Goal: Task Accomplishment & Management: Use online tool/utility

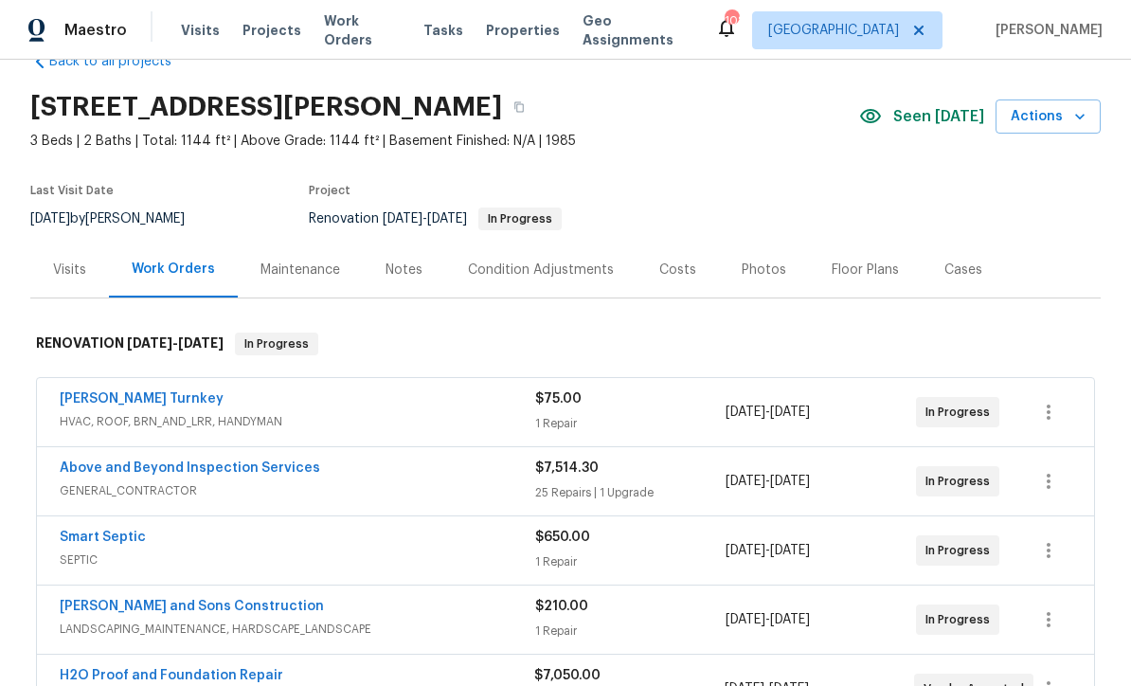
scroll to position [59, 0]
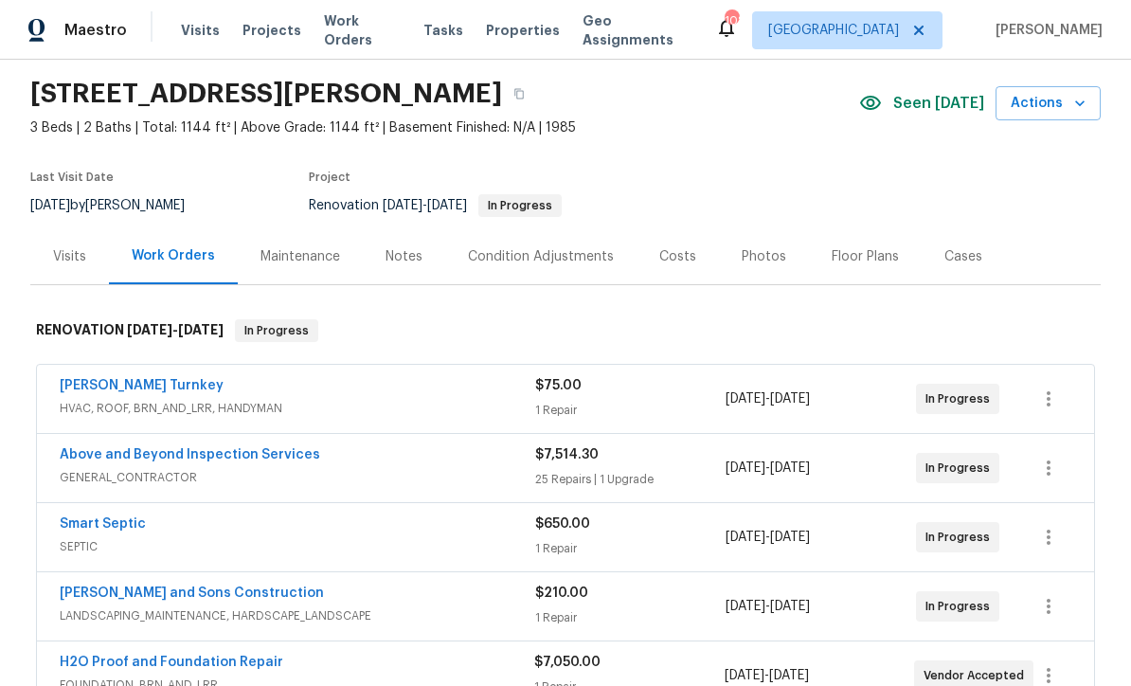
click at [120, 452] on link "Above and Beyond Inspection Services" at bounding box center [190, 454] width 260 height 13
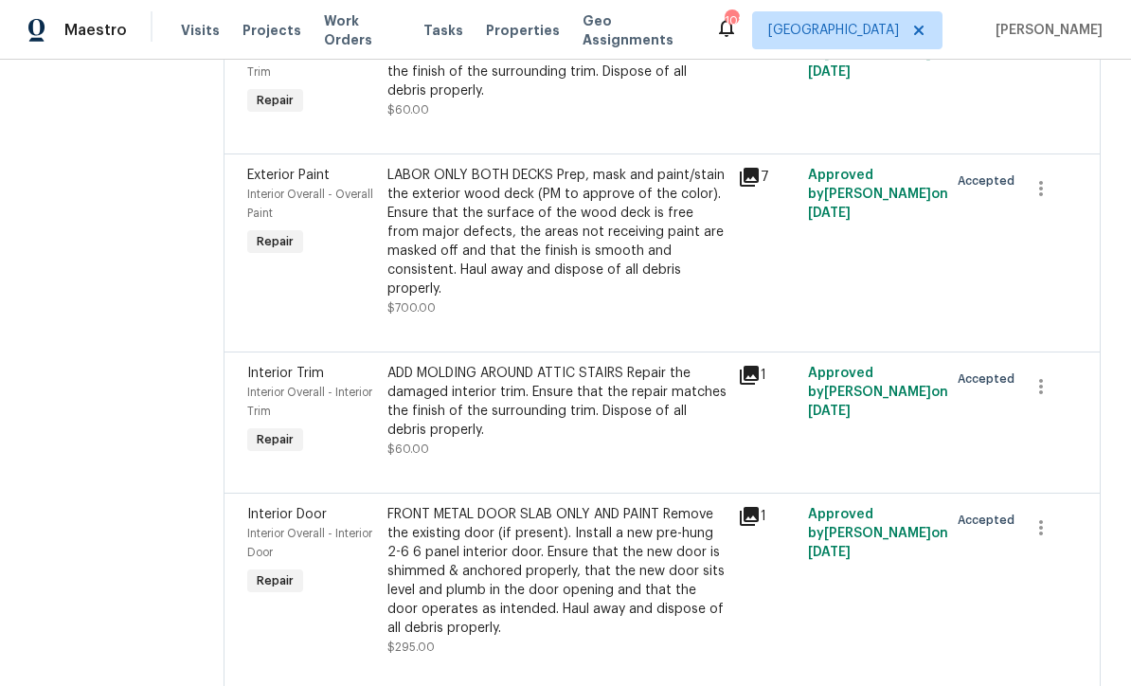
scroll to position [4178, 0]
click at [522, 297] on div "LABOR ONLY BOTH DECKS Prep, mask and paint/stain the exterior wood deck (PM to …" at bounding box center [556, 231] width 339 height 133
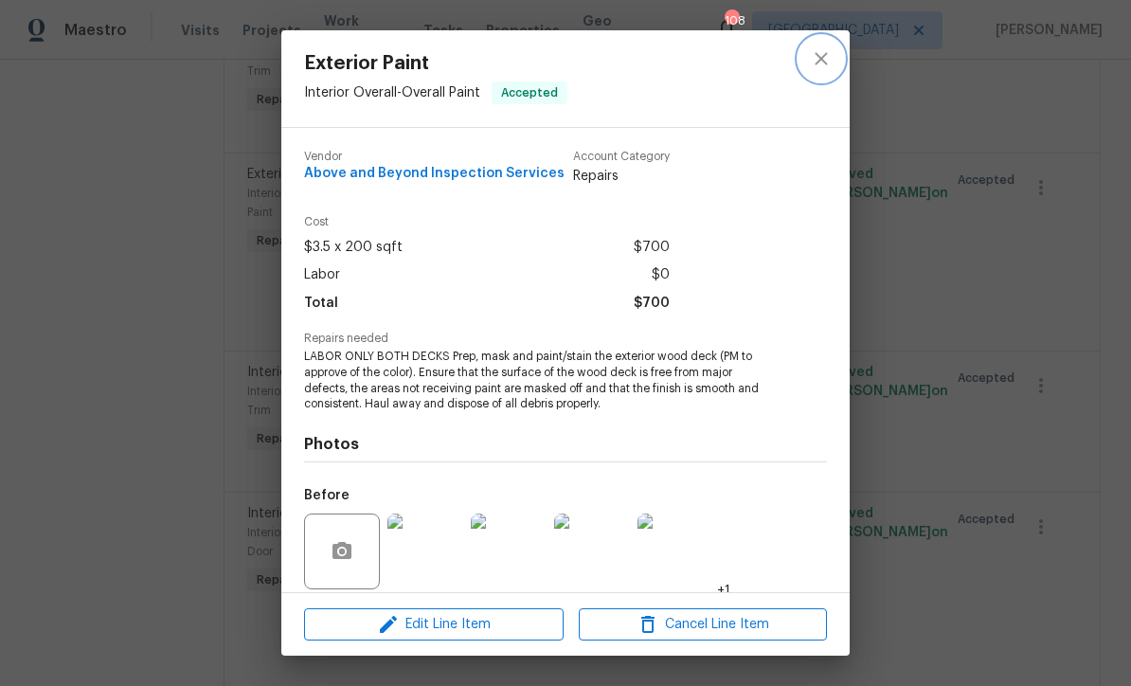
click at [830, 56] on icon "close" at bounding box center [821, 58] width 23 height 23
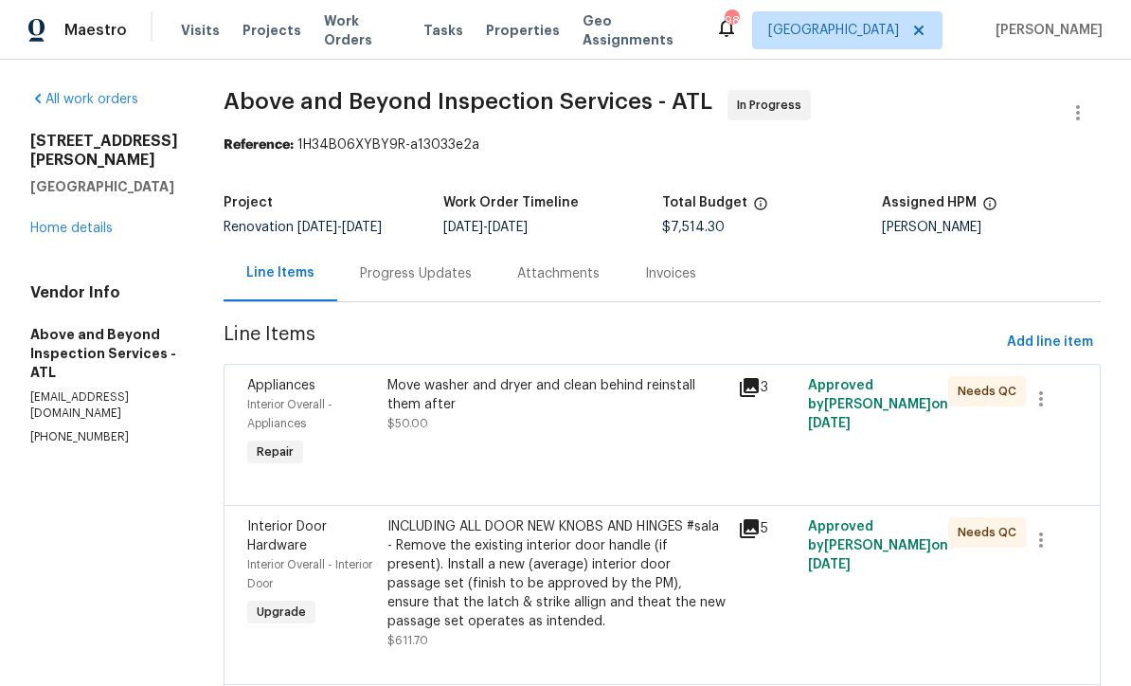
scroll to position [0, 0]
click at [68, 222] on link "Home details" at bounding box center [71, 228] width 82 height 13
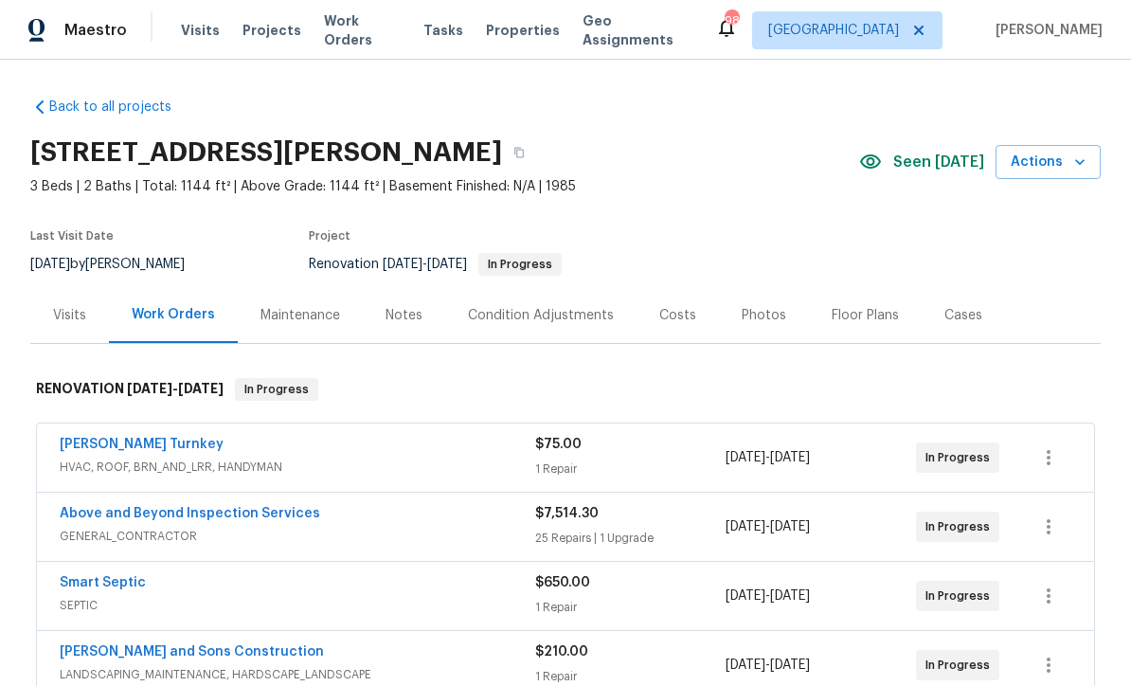
click at [172, 518] on link "Above and Beyond Inspection Services" at bounding box center [190, 513] width 260 height 13
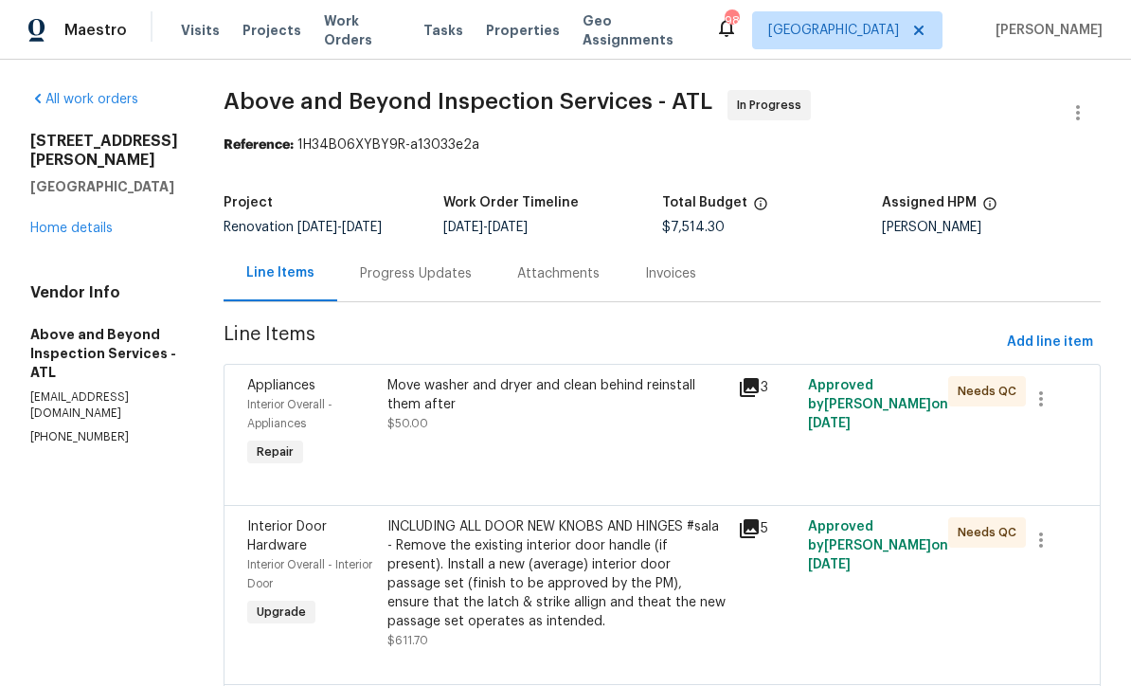
click at [470, 283] on div "Progress Updates" at bounding box center [416, 273] width 112 height 19
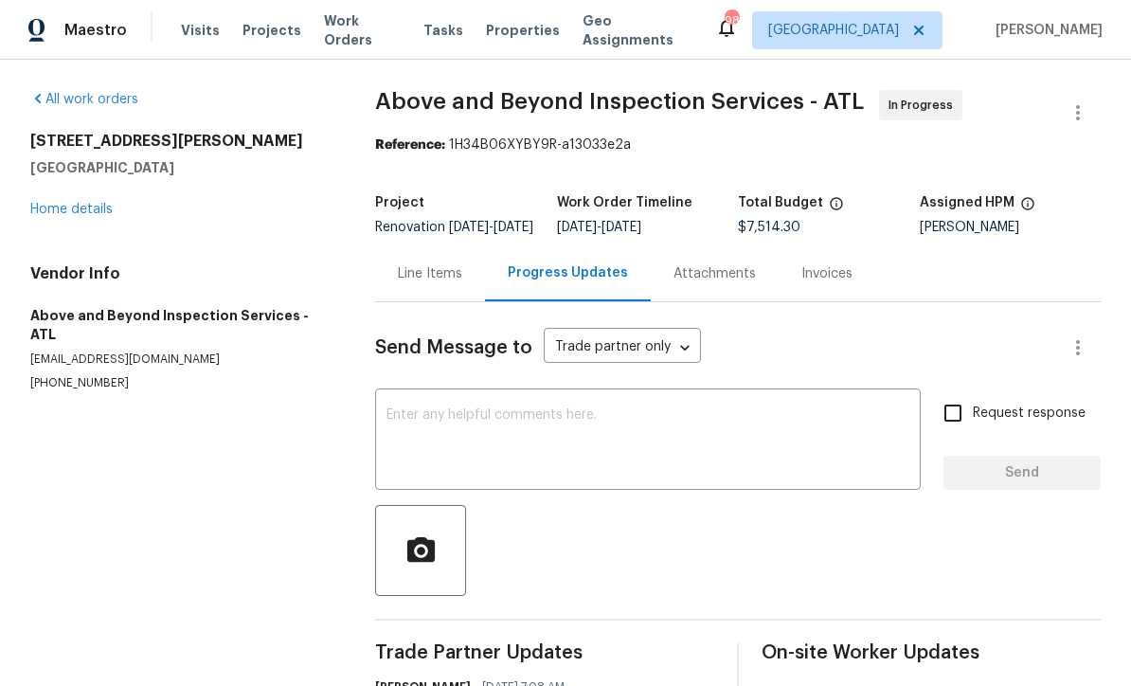
click at [422, 283] on div "Line Items" at bounding box center [430, 273] width 64 height 19
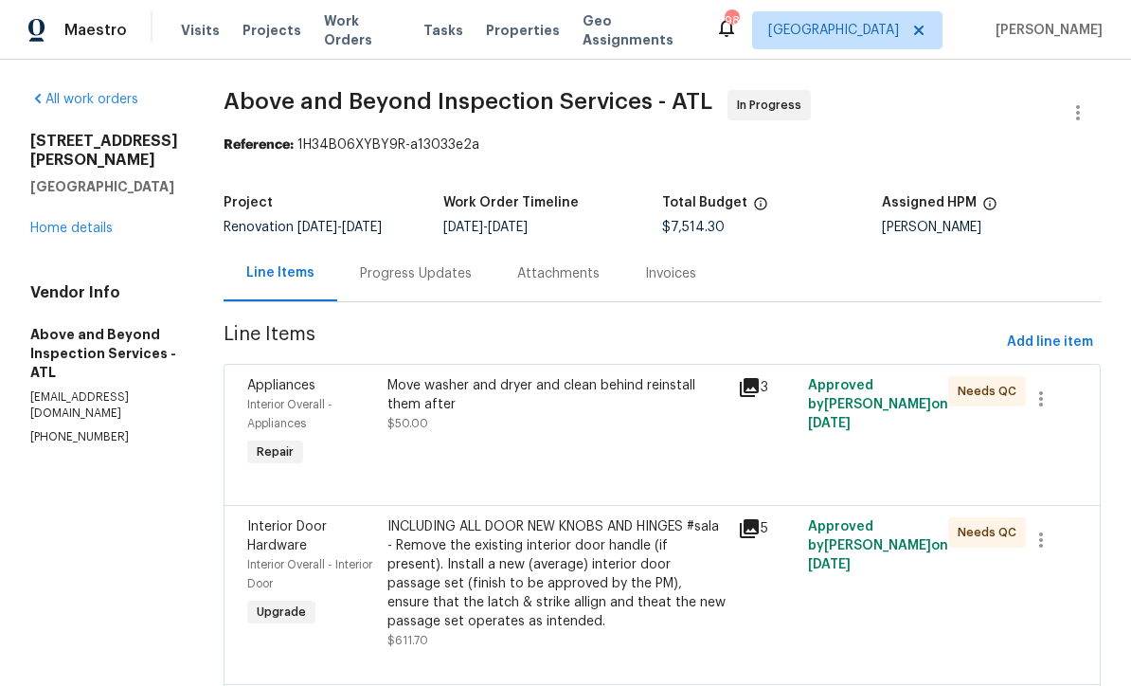
click at [472, 283] on div "Progress Updates" at bounding box center [416, 273] width 112 height 19
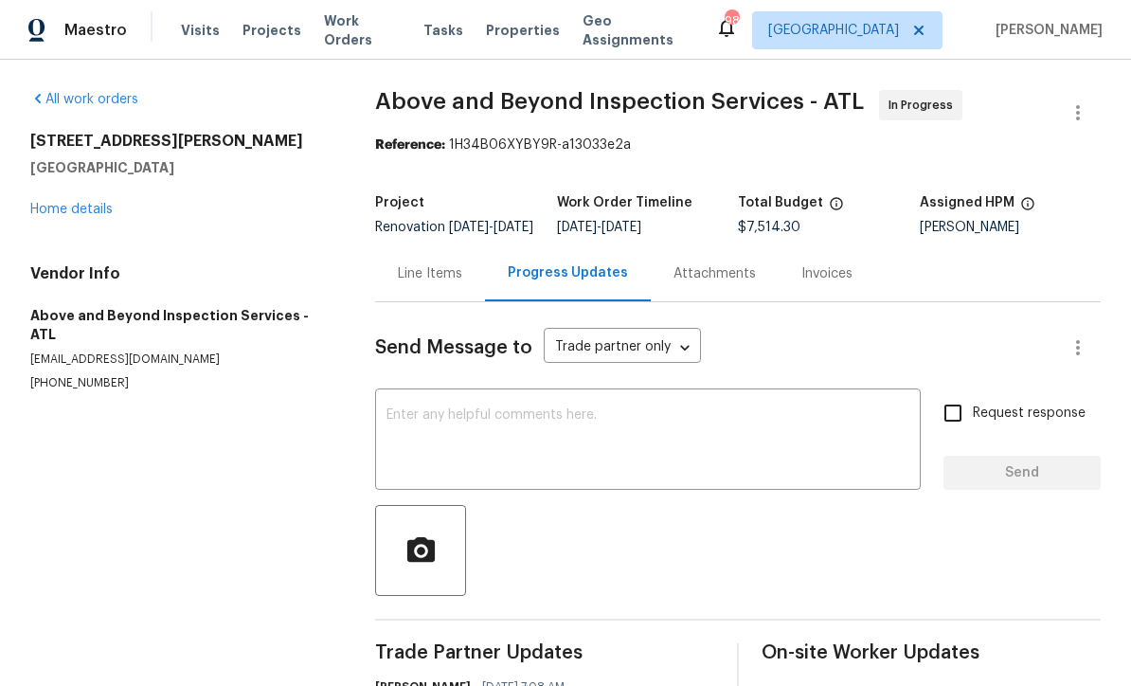
click at [419, 283] on div "Line Items" at bounding box center [430, 273] width 64 height 19
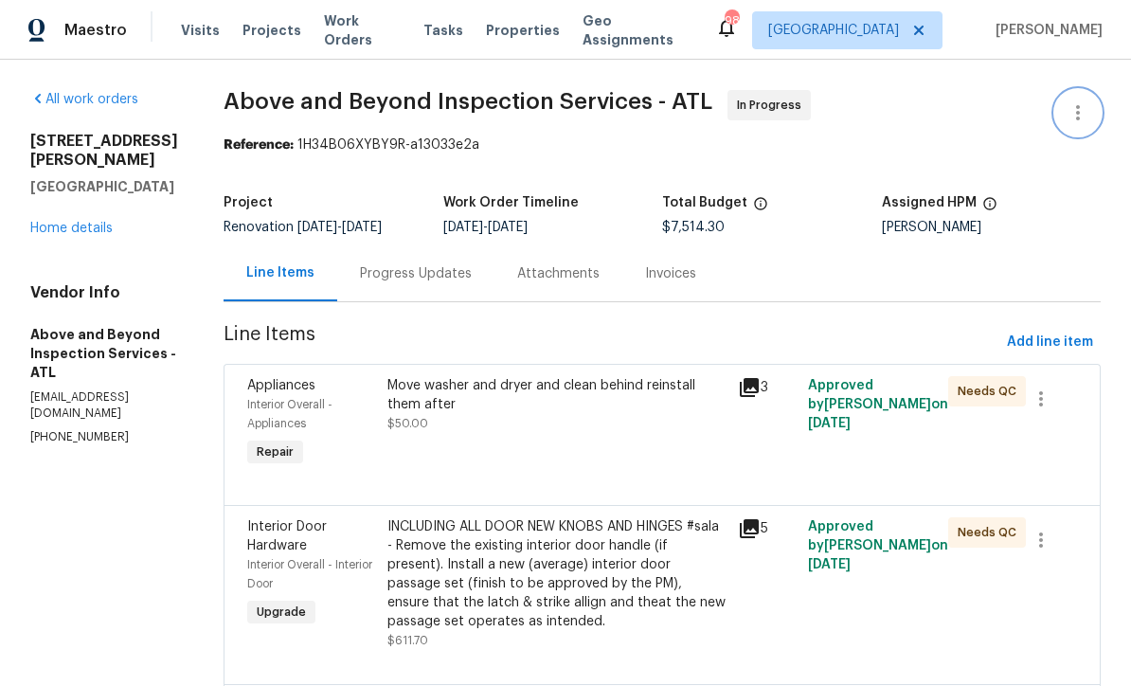
click at [1079, 118] on icon "button" at bounding box center [1078, 112] width 4 height 15
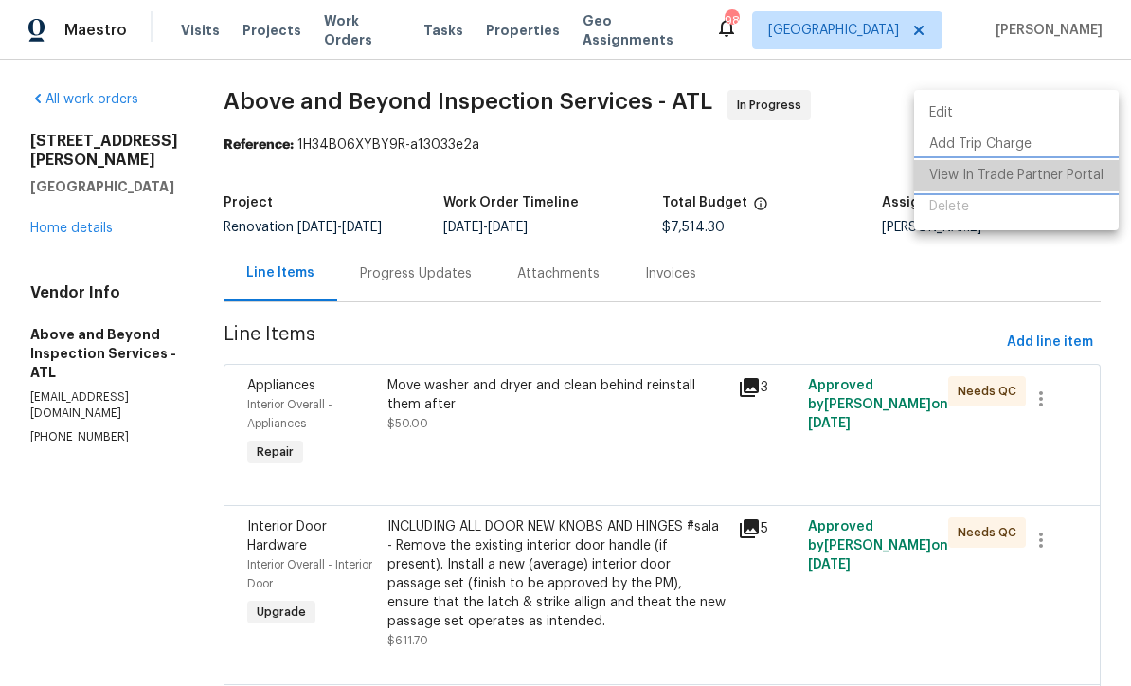
click at [1076, 179] on li "View In Trade Partner Portal" at bounding box center [1016, 175] width 205 height 31
click at [471, 290] on div at bounding box center [565, 343] width 1131 height 686
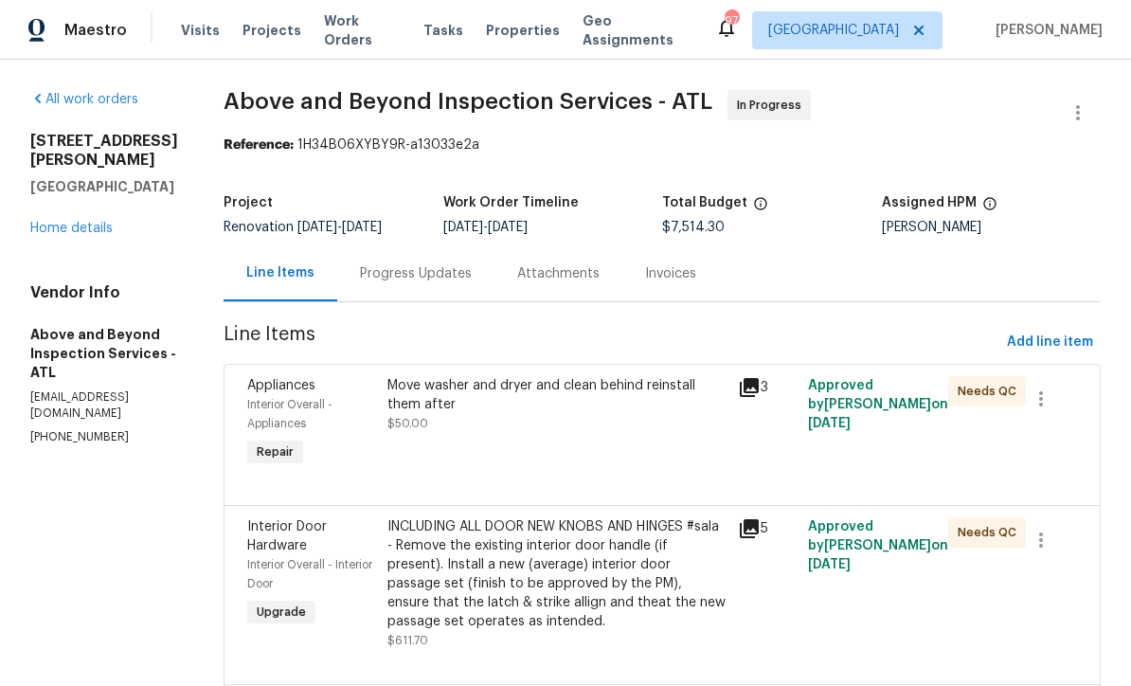
click at [490, 273] on div "Progress Updates" at bounding box center [415, 273] width 157 height 56
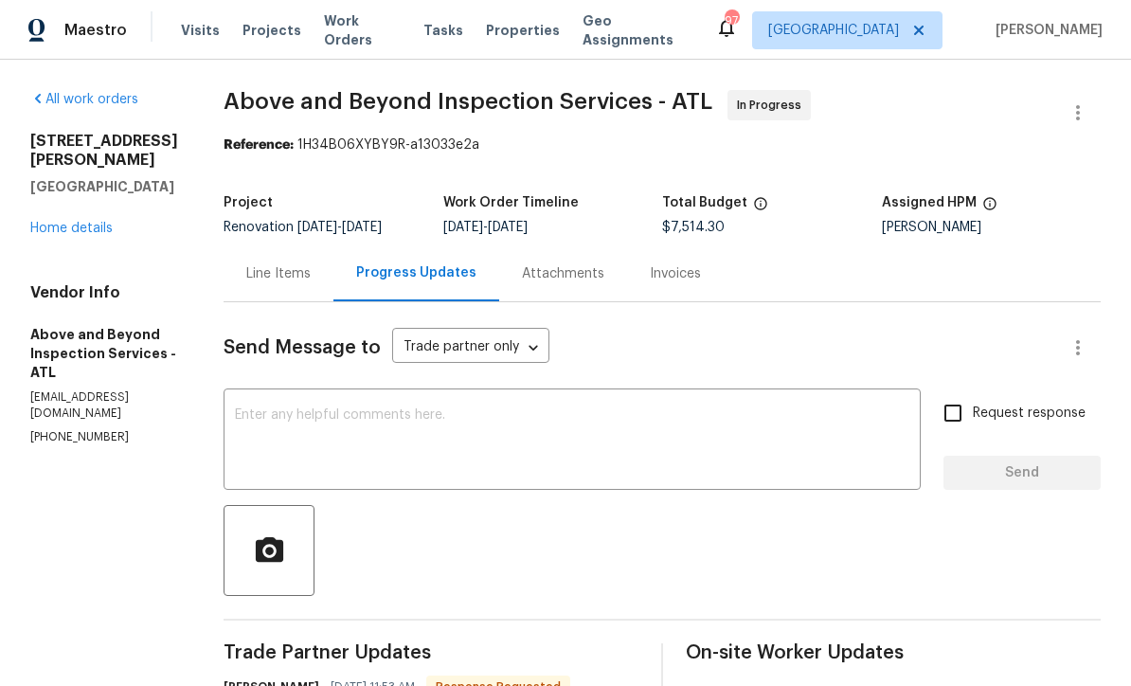
click at [58, 195] on div "61 Jeanette St Dallas, GA 30157 Home details" at bounding box center [104, 185] width 148 height 106
click at [74, 222] on link "Home details" at bounding box center [71, 228] width 82 height 13
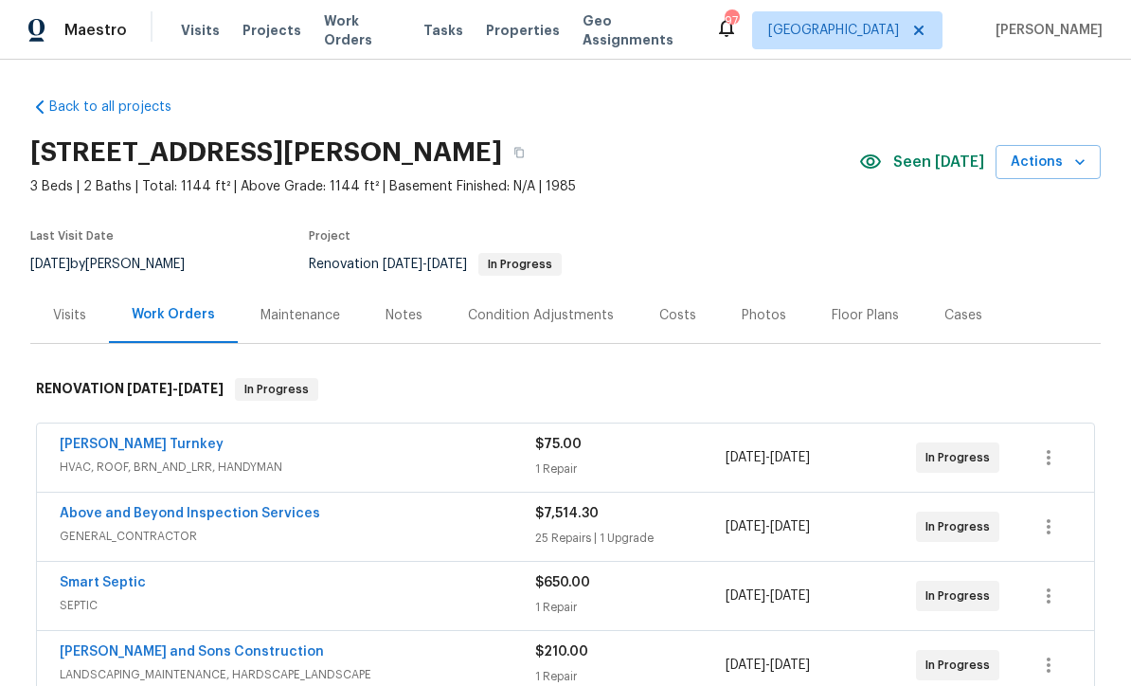
click at [144, 515] on link "Above and Beyond Inspection Services" at bounding box center [190, 513] width 260 height 13
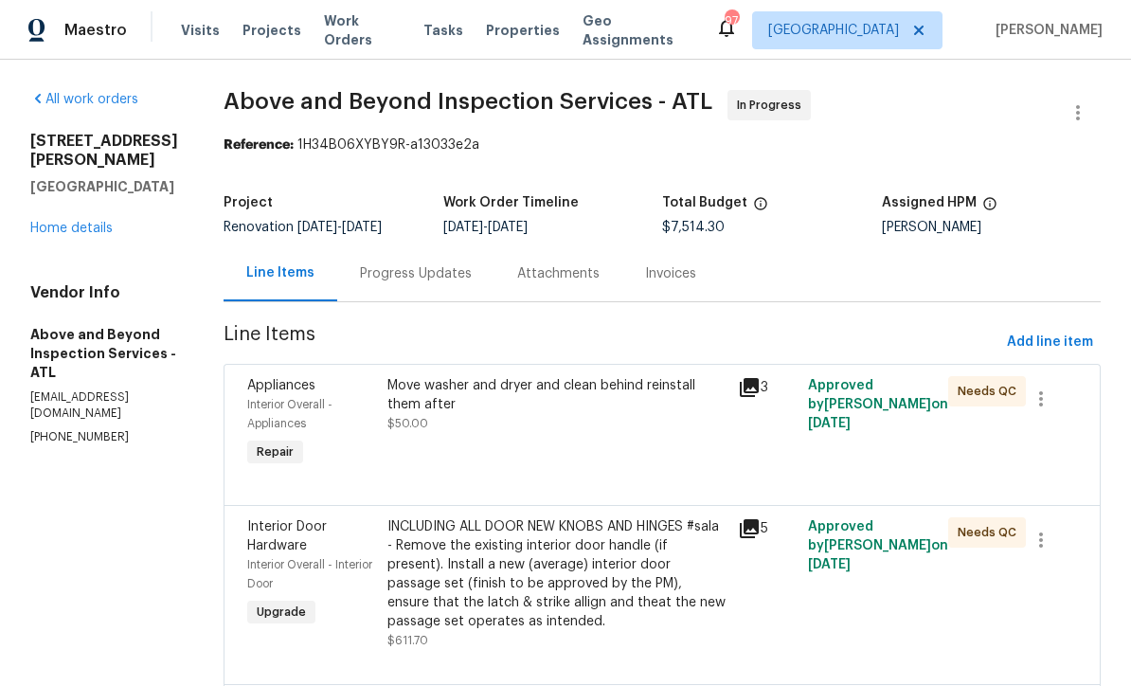
click at [472, 283] on div "Progress Updates" at bounding box center [416, 273] width 112 height 19
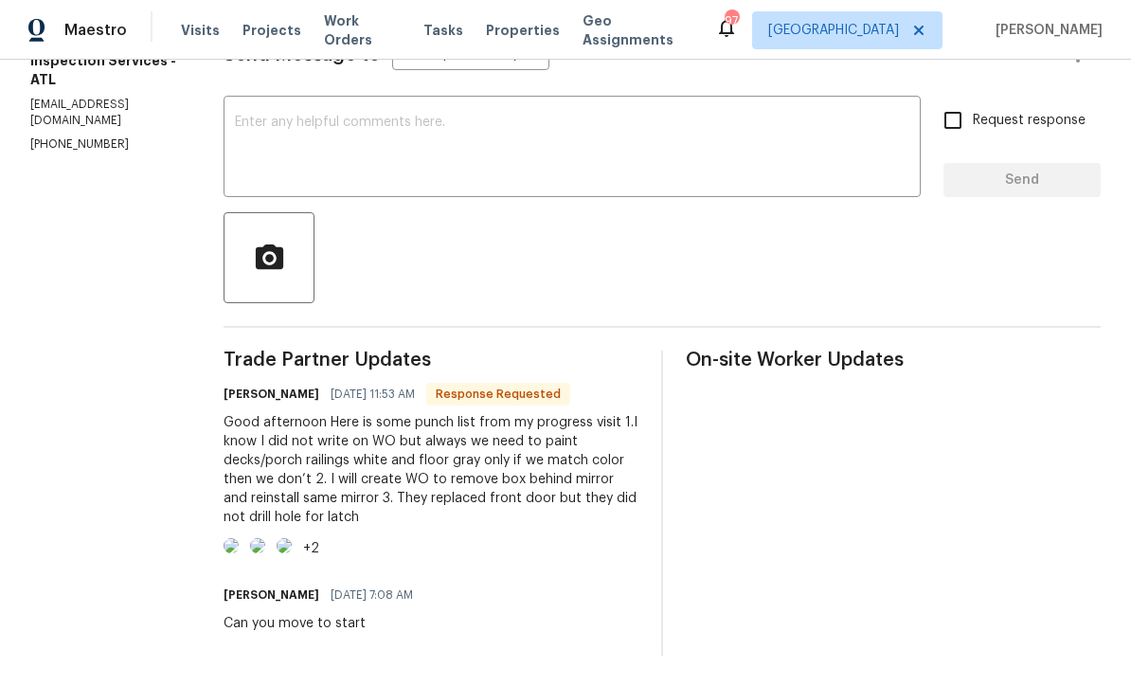
scroll to position [324, 0]
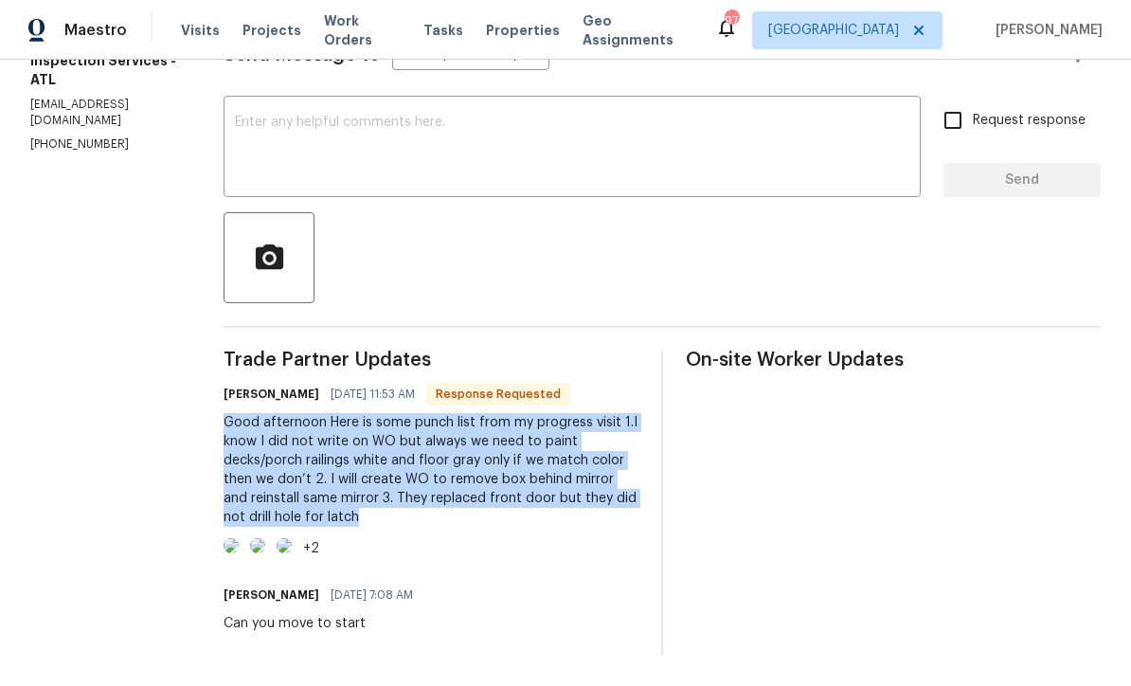
copy div "Good afternoon Here is some punch list from my progress visit 1.I know I did no…"
click at [176, 395] on section "All work orders 61 Jeanette St Dallas, GA 30157 Home details Vendor Info Above …" at bounding box center [104, 226] width 148 height 858
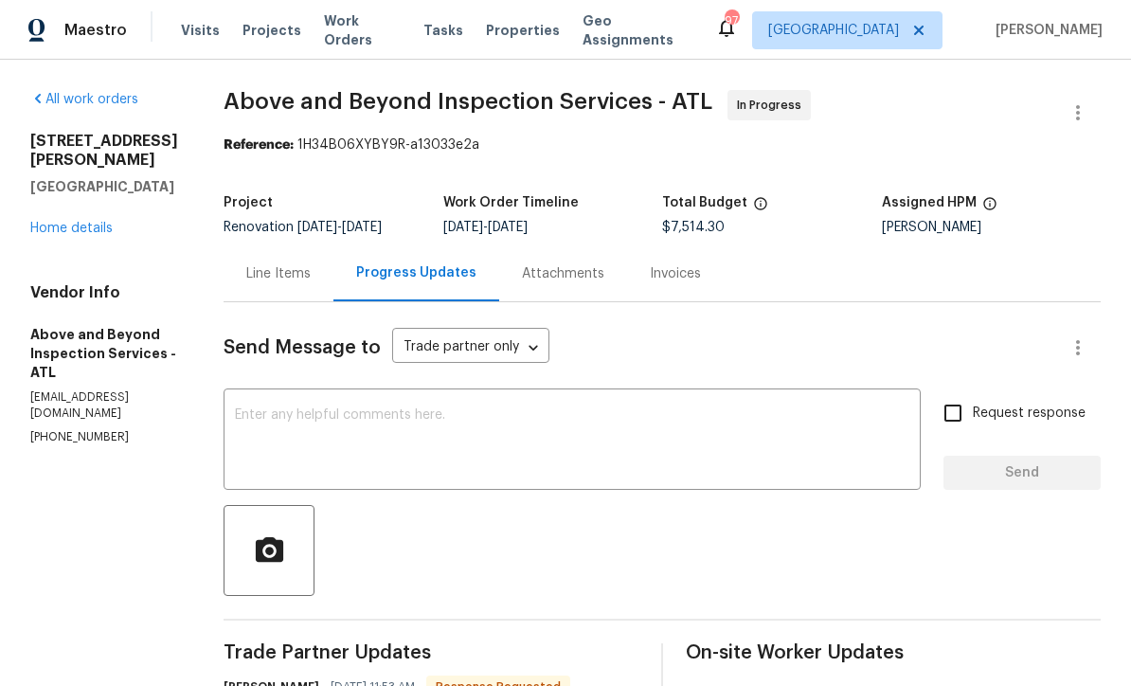
scroll to position [0, 0]
click at [61, 222] on link "Home details" at bounding box center [71, 228] width 82 height 13
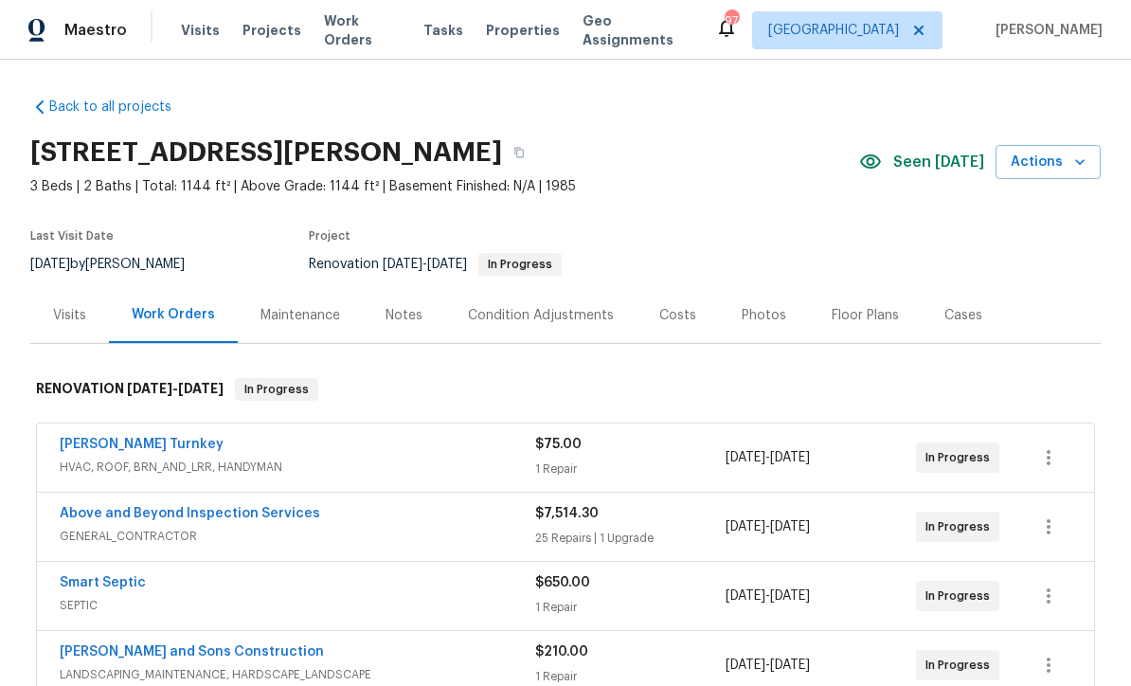
click at [397, 319] on div "Notes" at bounding box center [403, 315] width 37 height 19
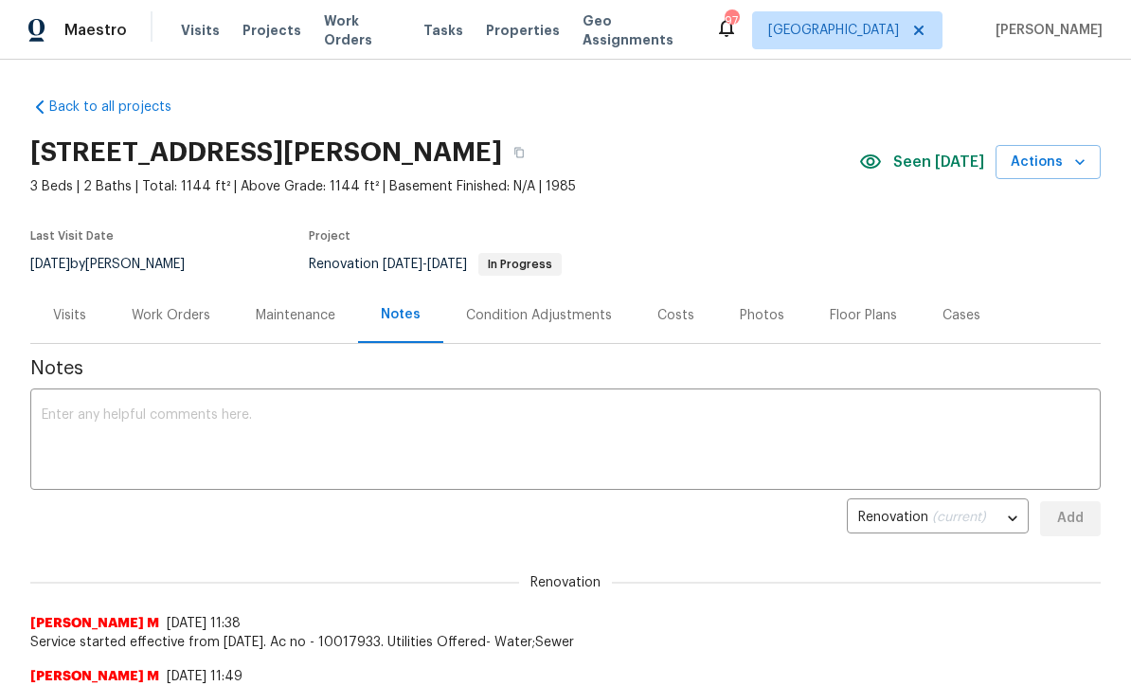
click at [65, 409] on textarea at bounding box center [565, 441] width 1047 height 66
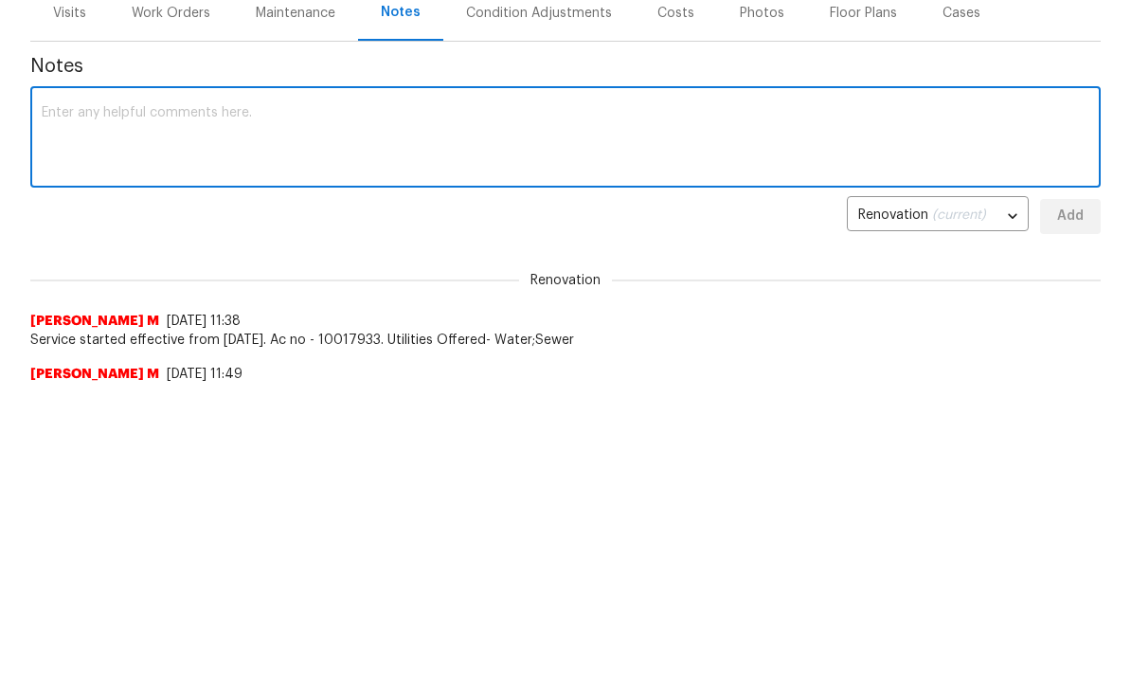
click at [60, 408] on textarea at bounding box center [565, 441] width 1047 height 66
paste textarea "Painting is finished door knobs installed still much more jobs need to be finis…"
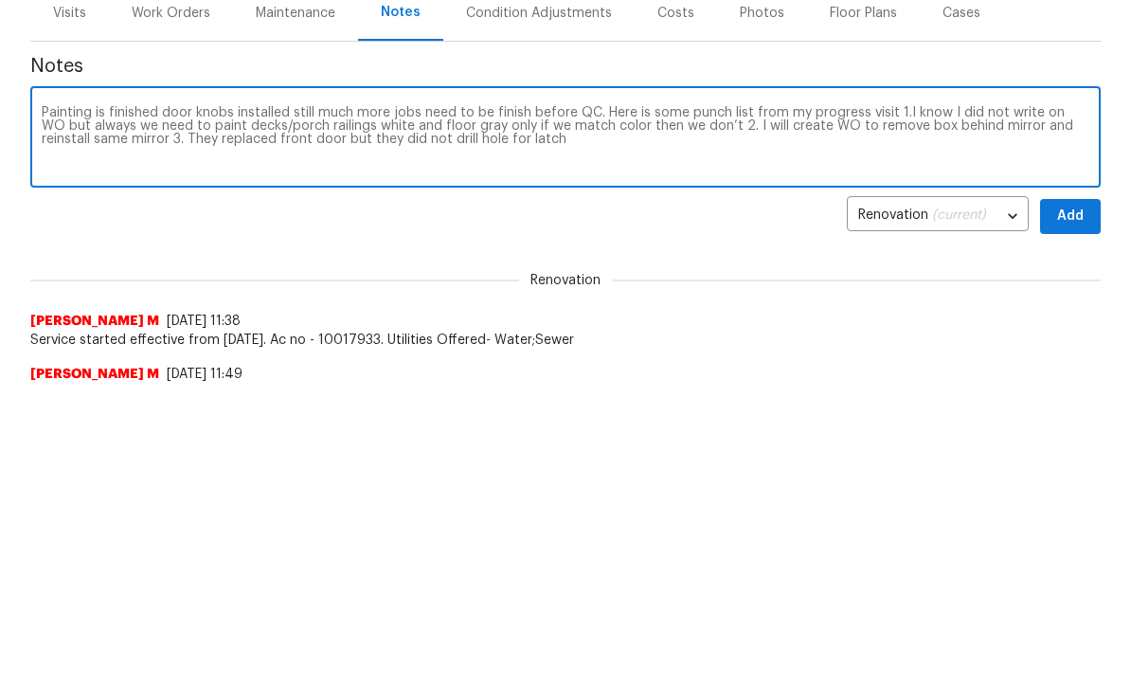
type textarea "Painting is finished door knobs installed still much more jobs need to be finis…"
click at [1091, 501] on button "Add" at bounding box center [1070, 518] width 61 height 35
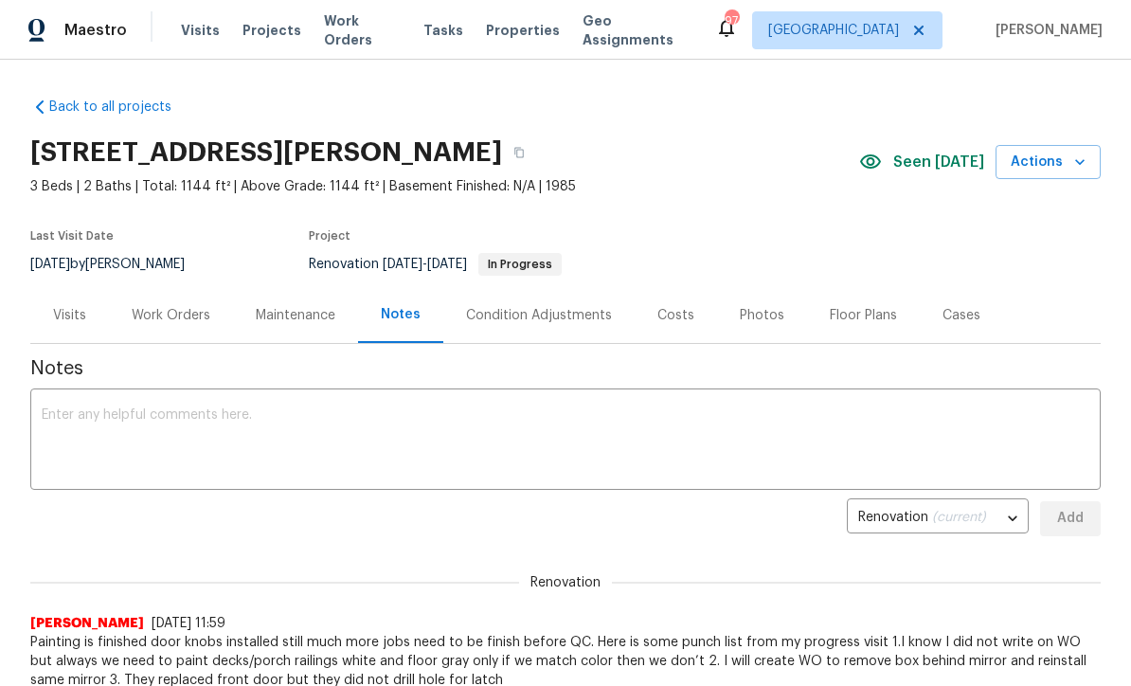
click at [165, 303] on div "Work Orders" at bounding box center [171, 315] width 124 height 56
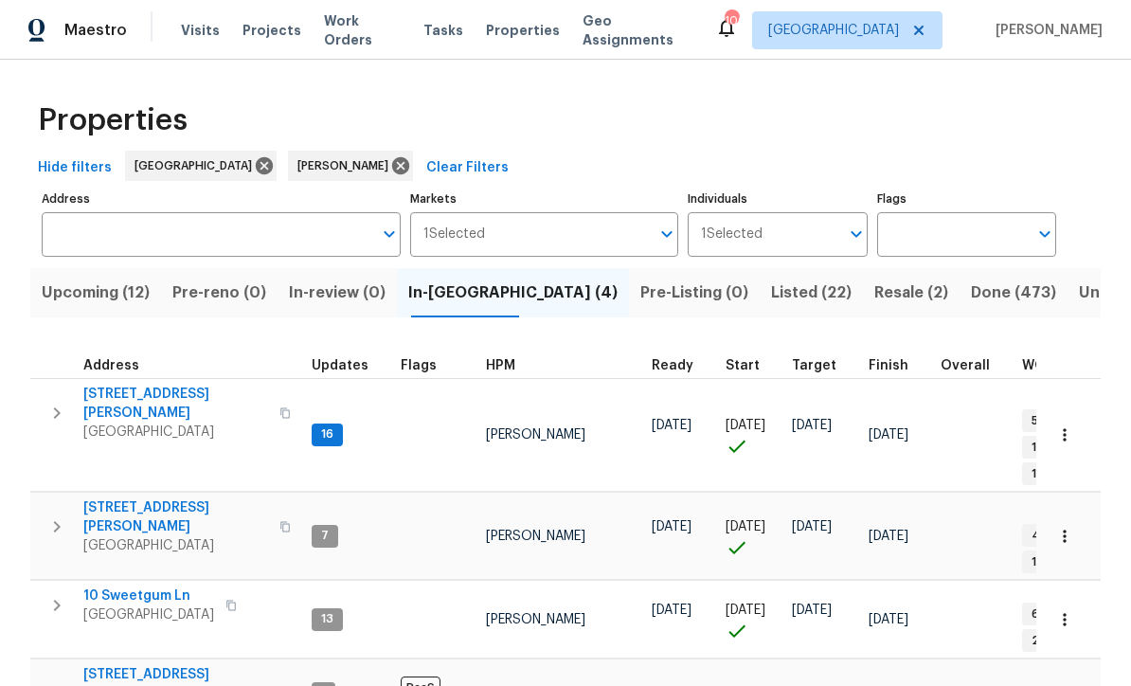
click at [116, 498] on span "61 Jeanette St" at bounding box center [175, 517] width 185 height 38
click at [125, 586] on span "10 Sweetgum Ln" at bounding box center [148, 595] width 131 height 19
click at [139, 397] on span "306 Cooper Creek Dr" at bounding box center [175, 403] width 185 height 38
click at [146, 393] on span "306 Cooper Creek Dr" at bounding box center [175, 403] width 185 height 38
click at [119, 498] on span "61 Jeanette St" at bounding box center [175, 517] width 185 height 38
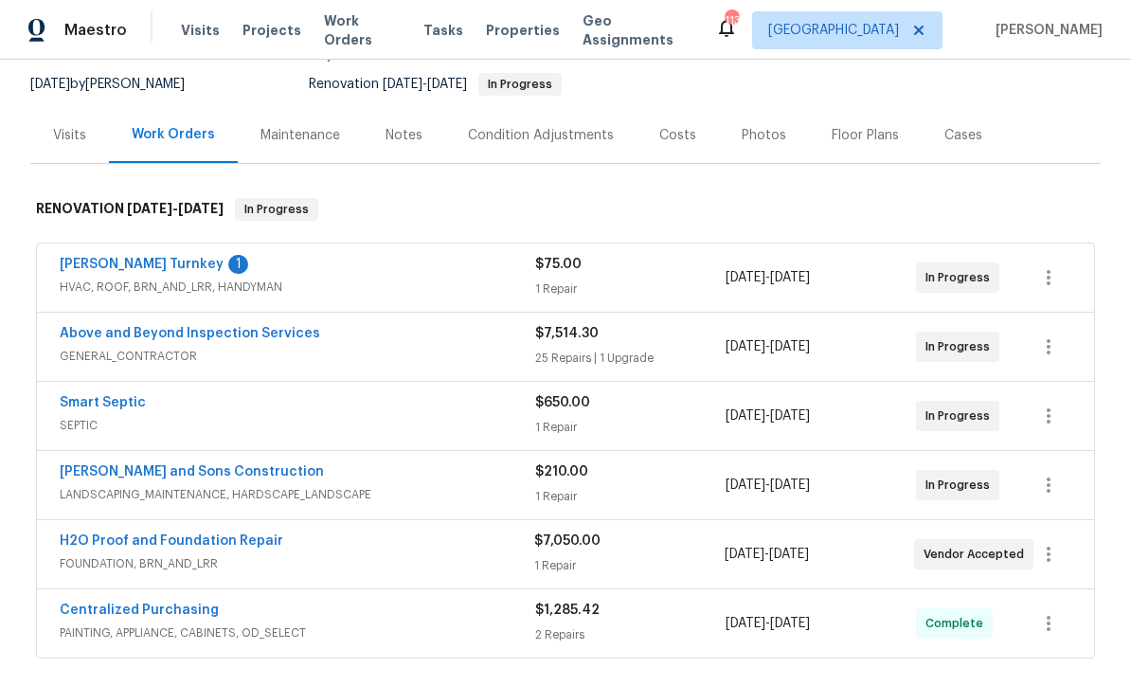
scroll to position [184, 0]
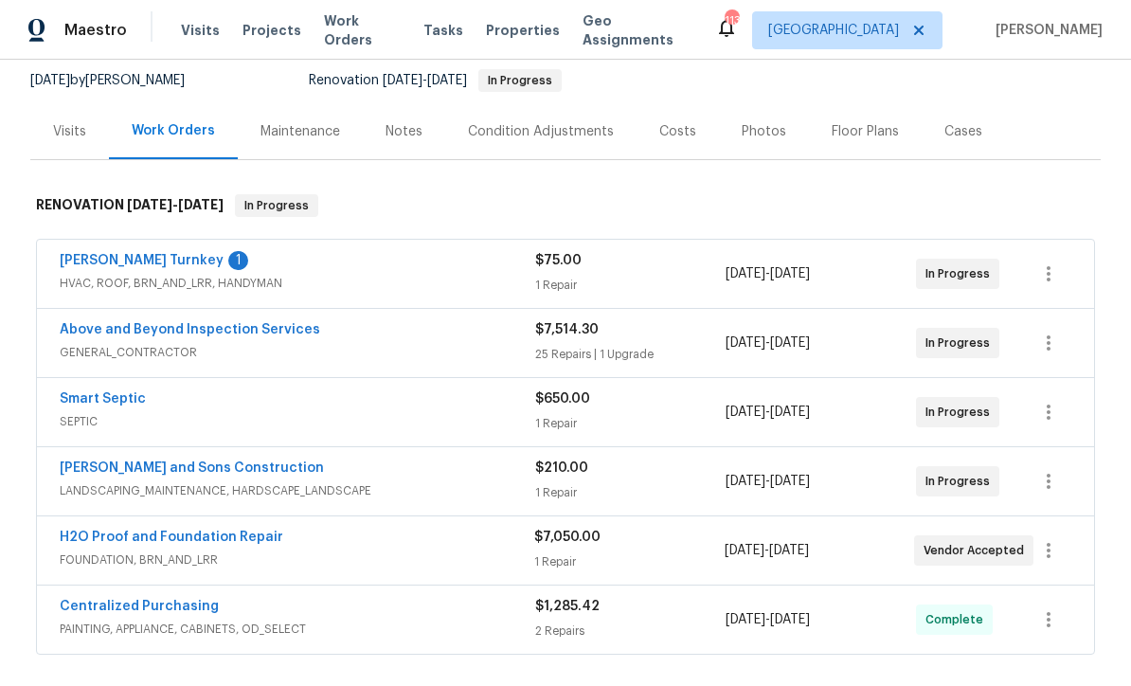
click at [102, 259] on link "[PERSON_NAME] Turnkey" at bounding box center [142, 260] width 164 height 13
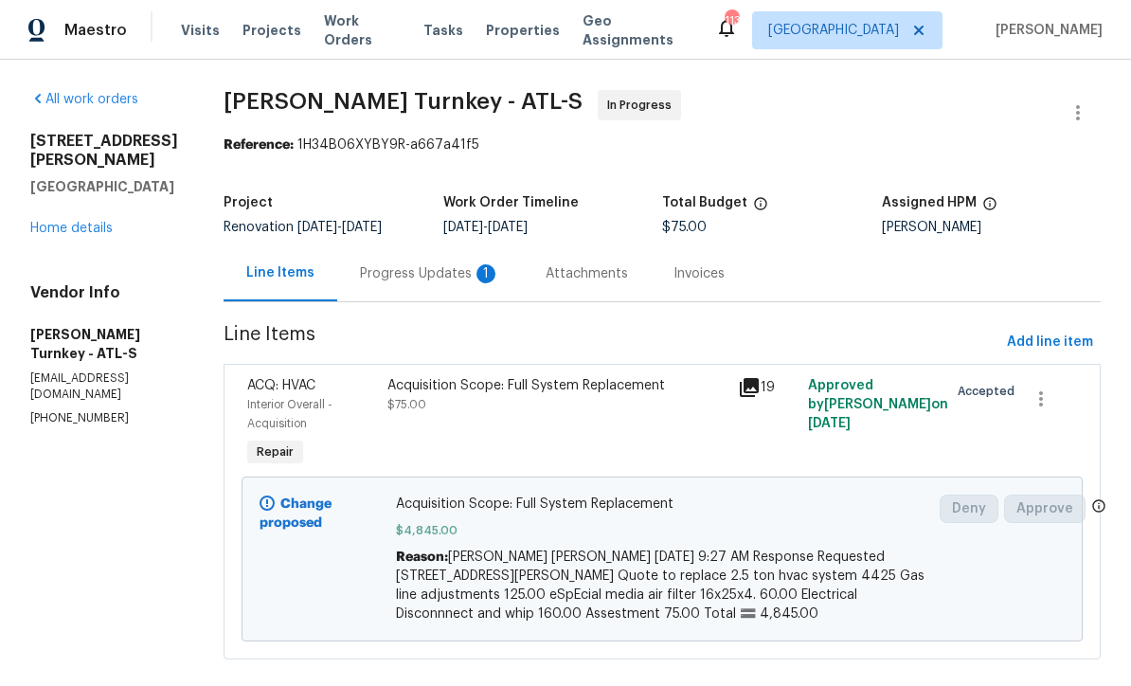
click at [360, 270] on div "Progress Updates 1" at bounding box center [430, 273] width 140 height 19
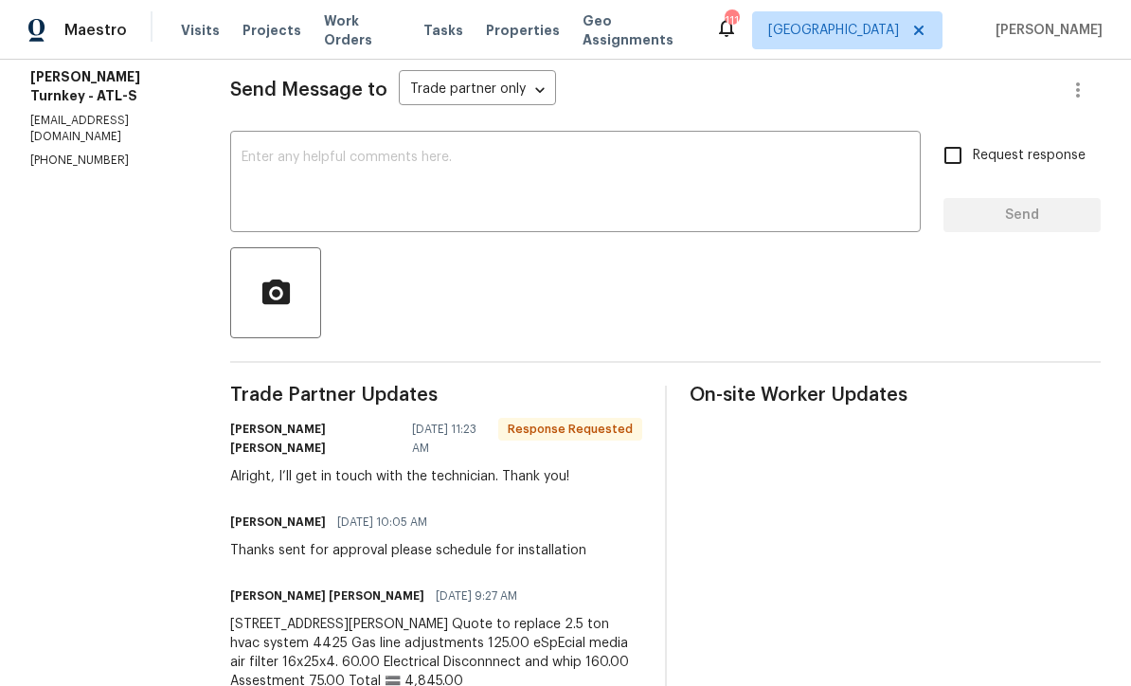
scroll to position [225, 0]
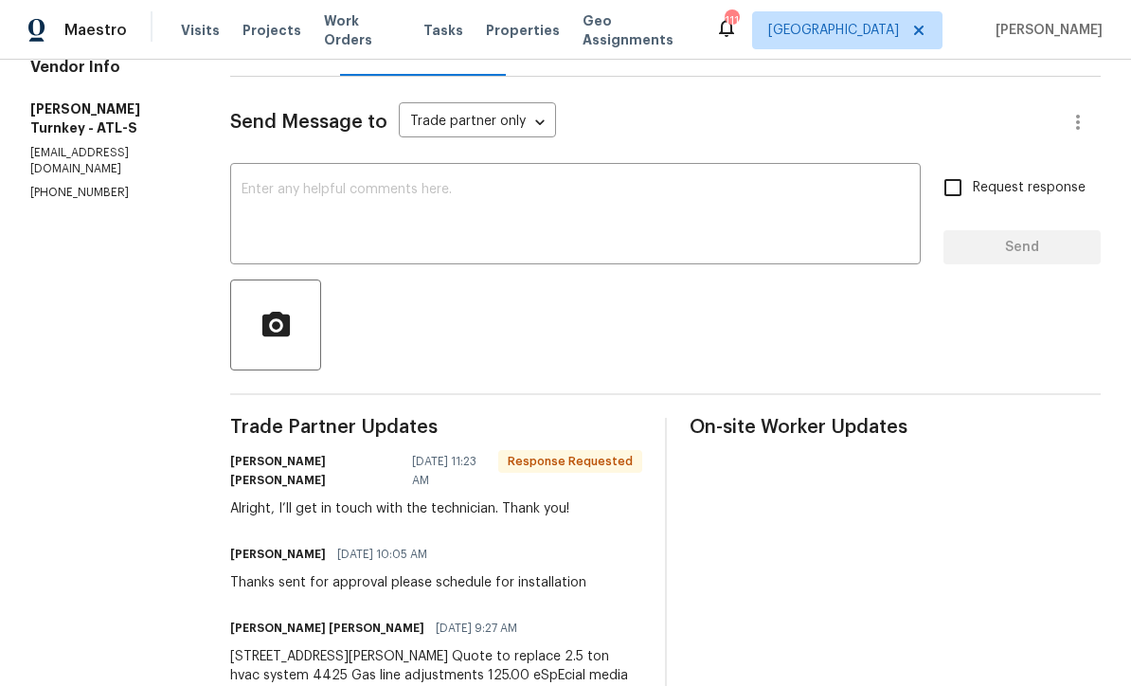
click at [252, 187] on textarea at bounding box center [575, 216] width 668 height 66
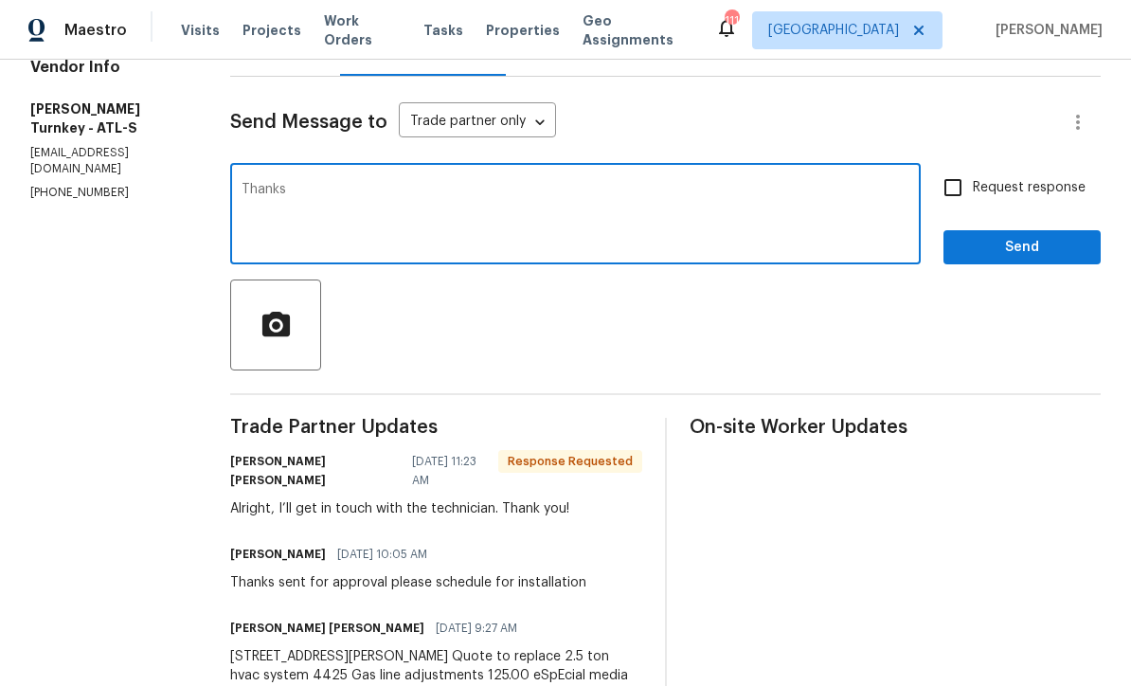
type textarea "Thanks"
click at [1008, 240] on span "Send" at bounding box center [1021, 248] width 127 height 24
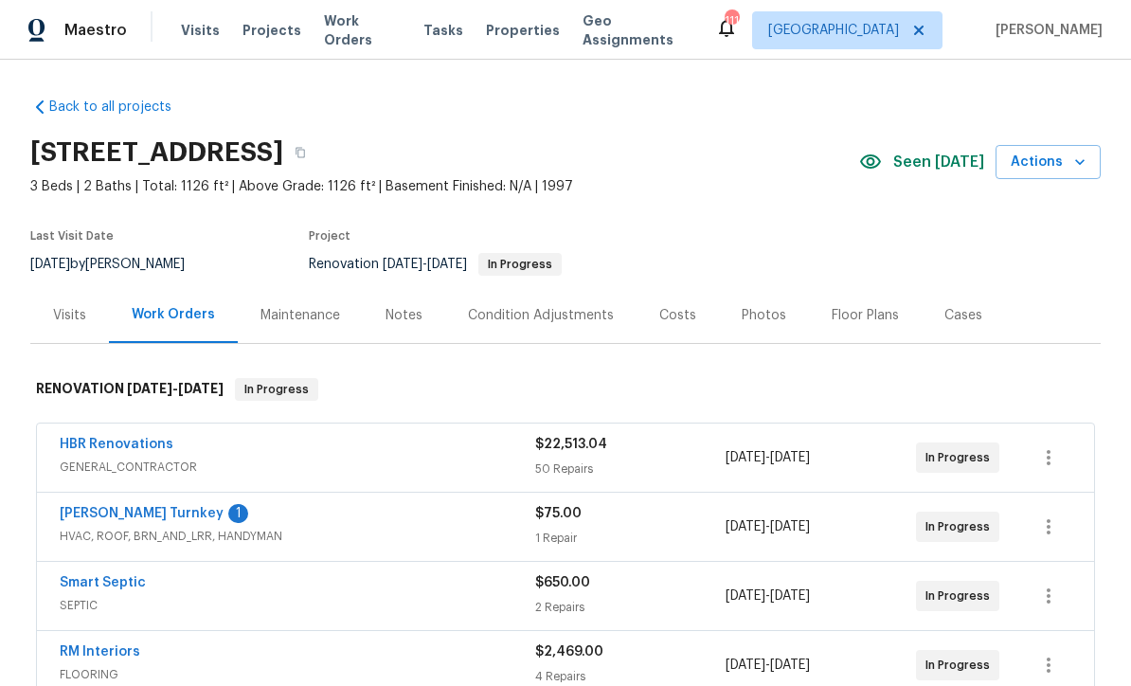
click at [102, 512] on link "[PERSON_NAME] Turnkey" at bounding box center [142, 513] width 164 height 13
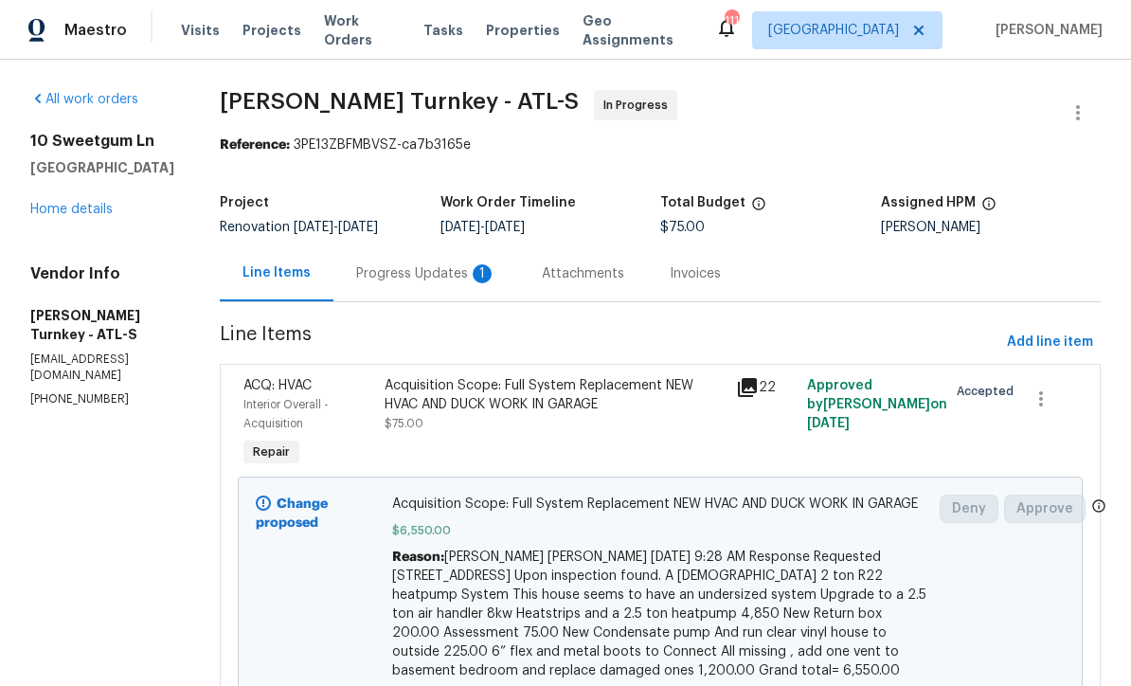
click at [358, 263] on div "Progress Updates 1" at bounding box center [426, 273] width 186 height 56
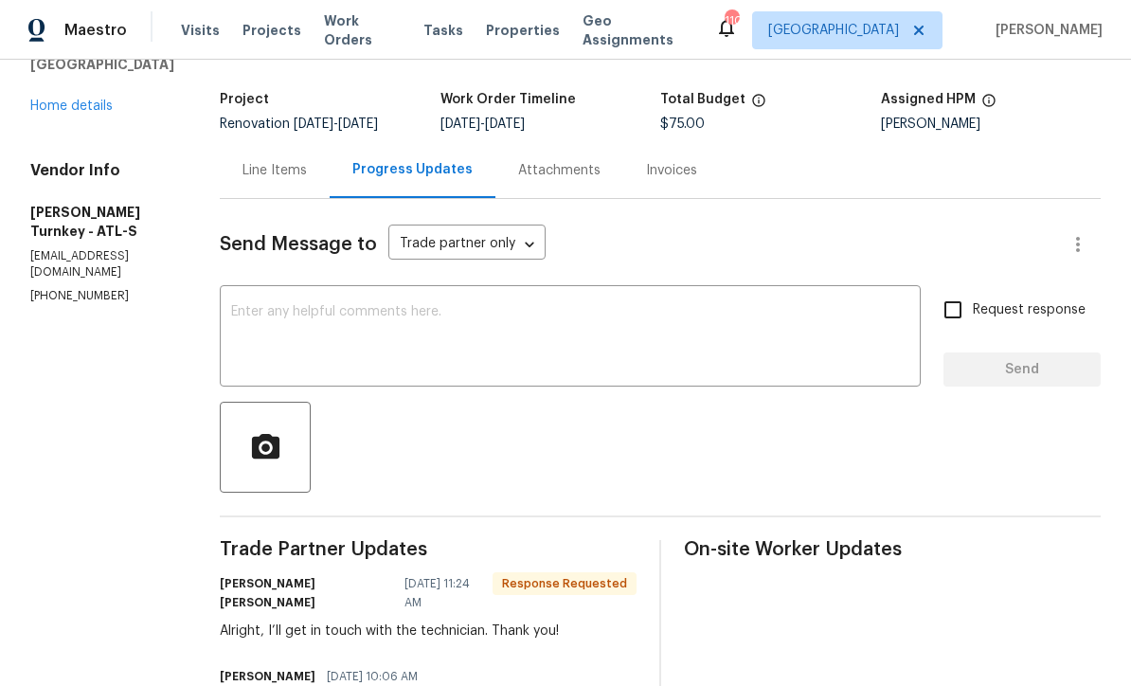
scroll to position [106, 0]
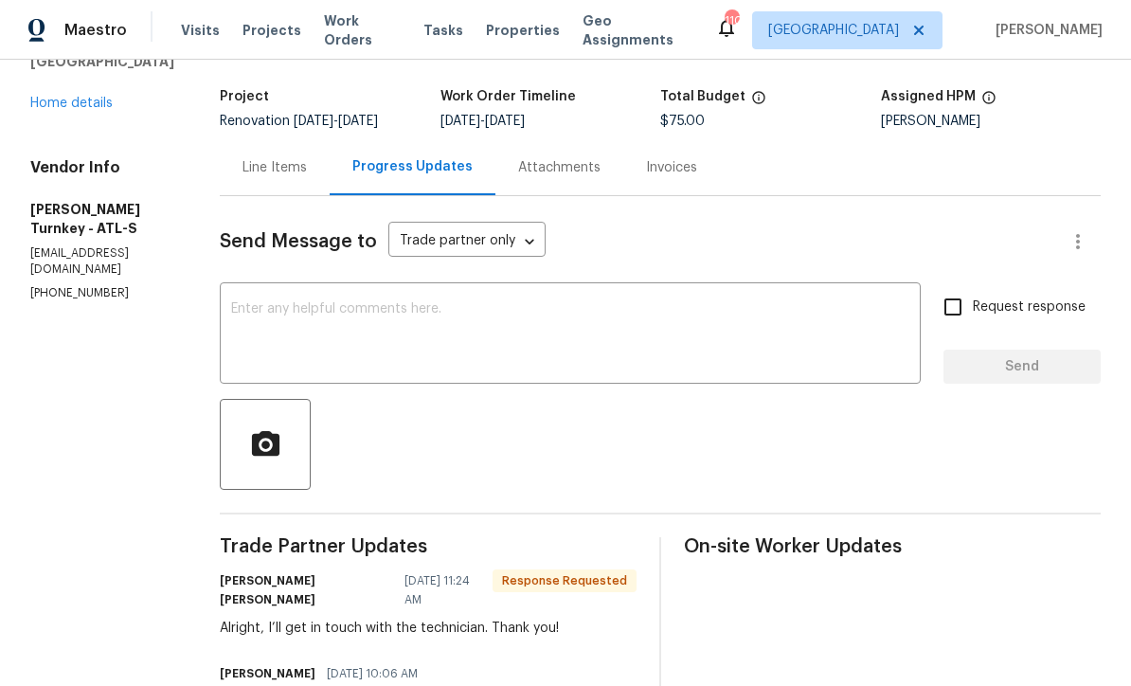
click at [233, 295] on div "x ​" at bounding box center [570, 335] width 701 height 97
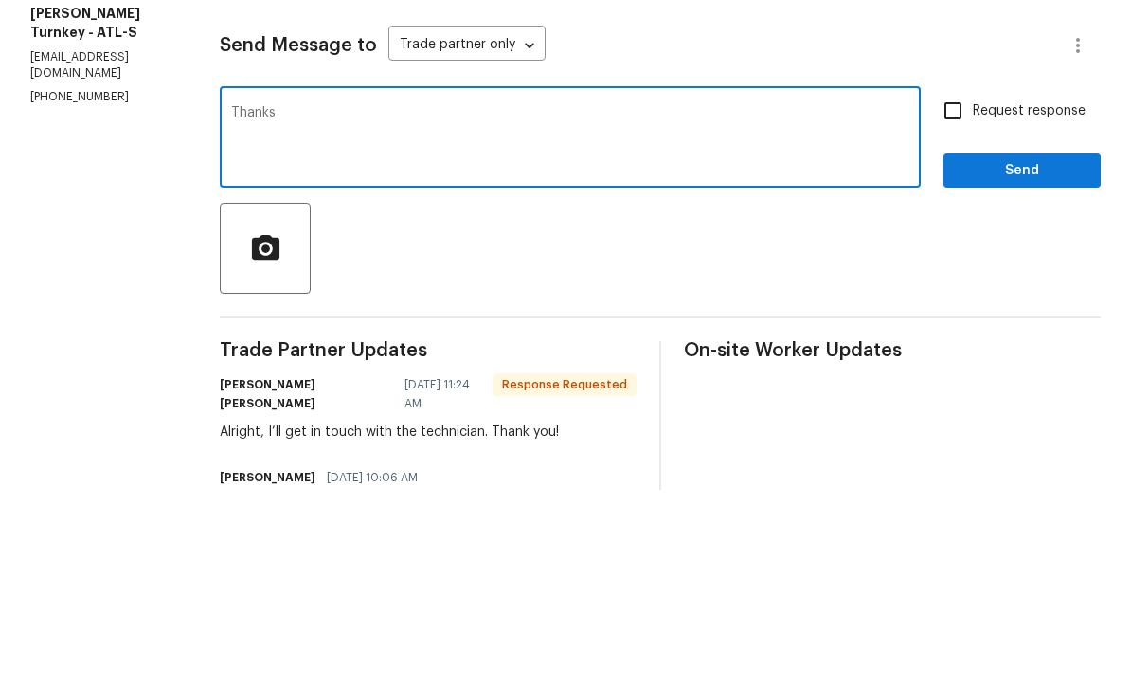
type textarea "Thanks"
click at [1015, 355] on span "Send" at bounding box center [1021, 367] width 127 height 24
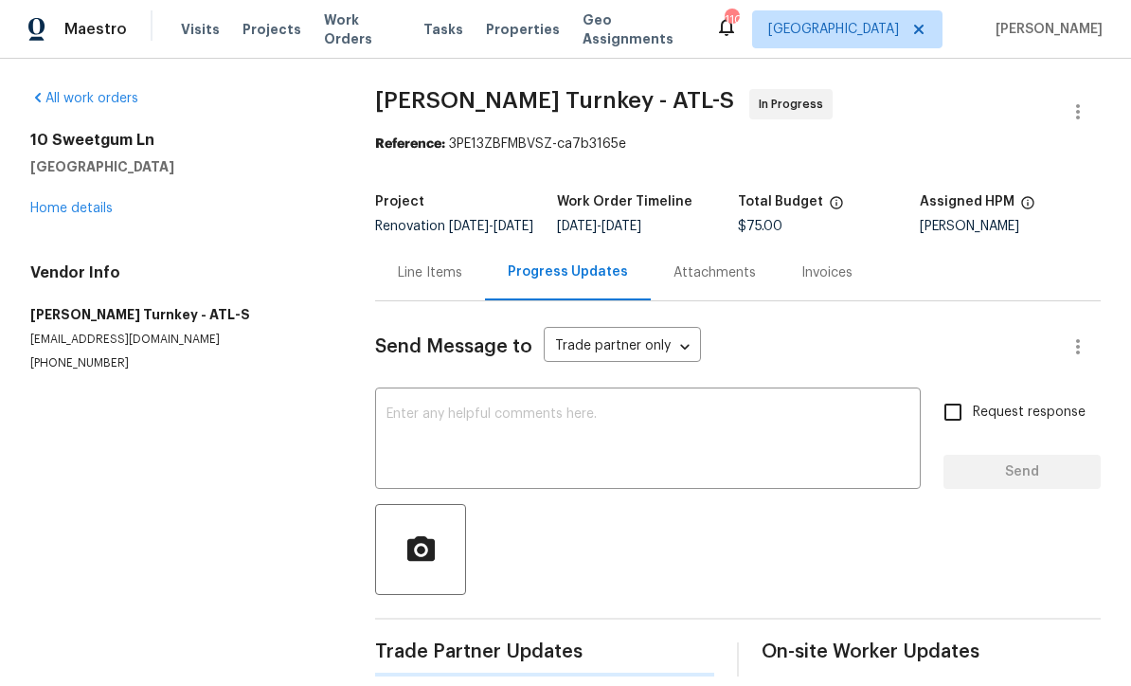
scroll to position [37, 0]
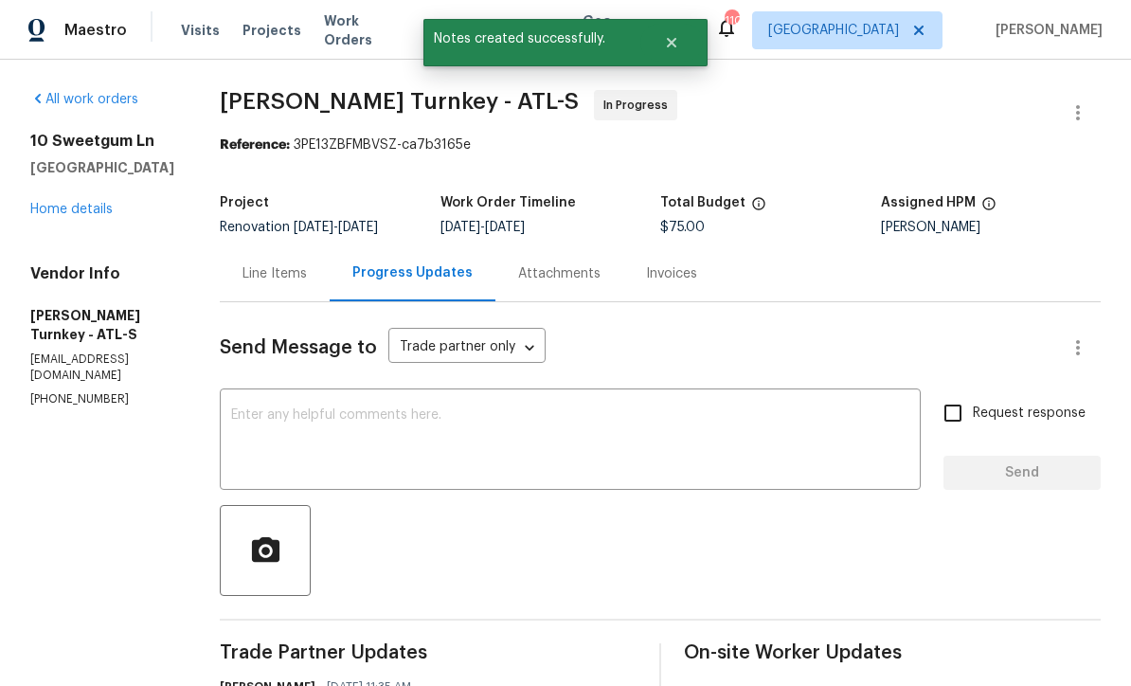
click at [67, 203] on link "Home details" at bounding box center [71, 209] width 82 height 13
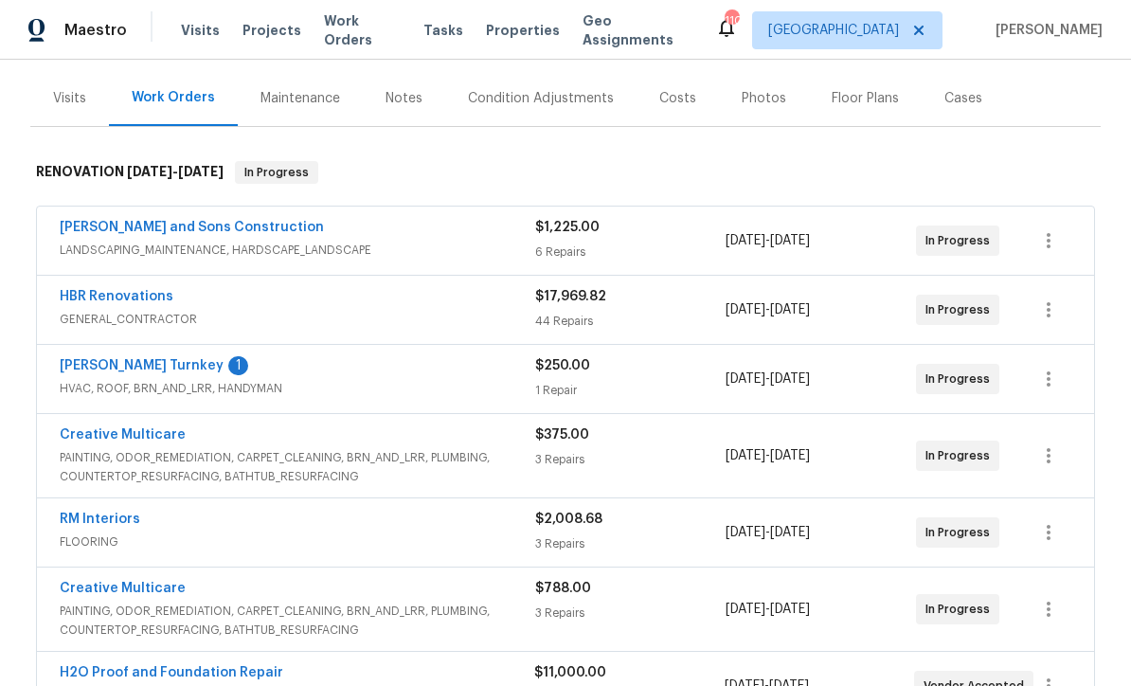
scroll to position [221, 0]
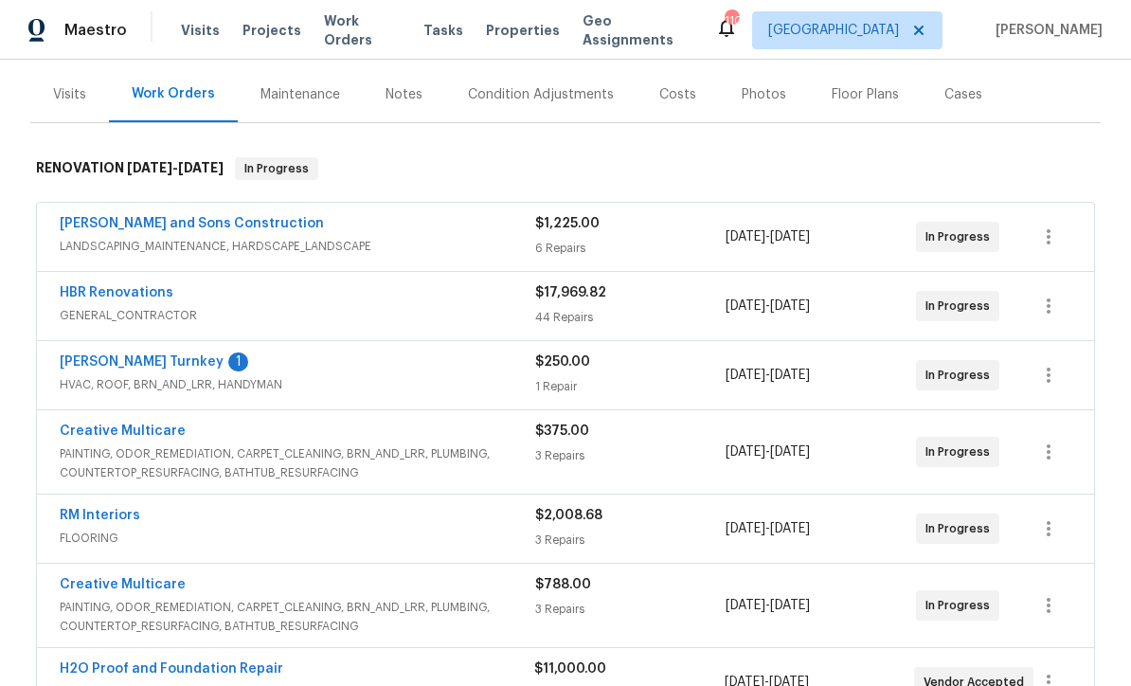
click at [99, 361] on link "[PERSON_NAME] Turnkey" at bounding box center [142, 361] width 164 height 13
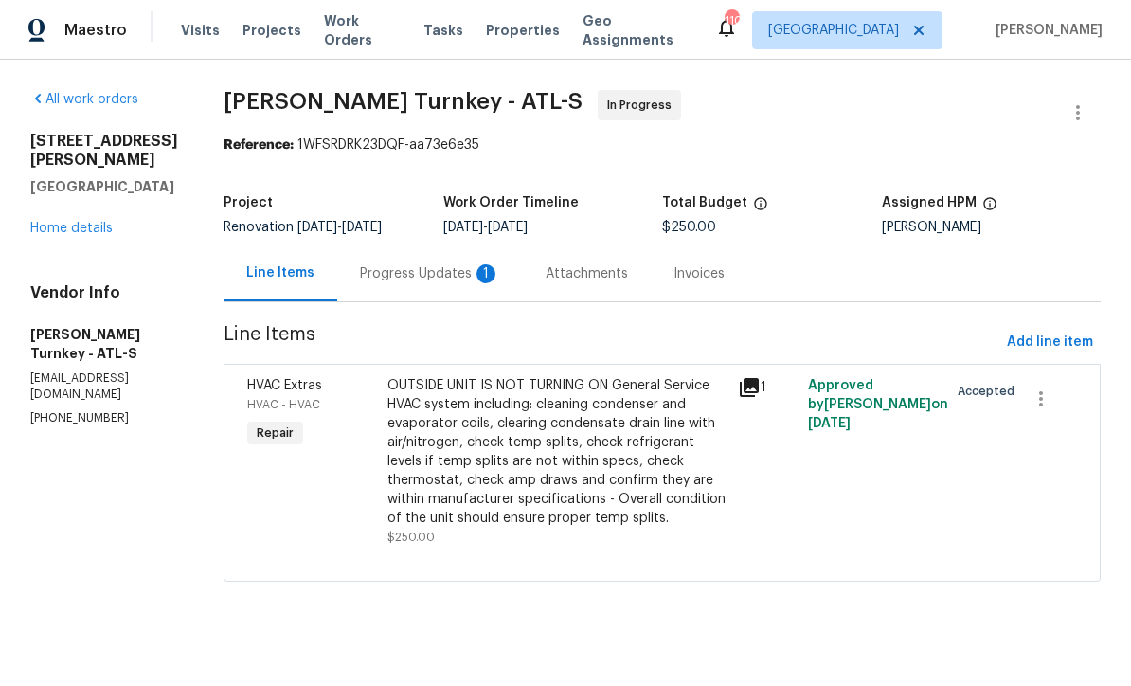
click at [363, 265] on div "Progress Updates 1" at bounding box center [430, 273] width 140 height 19
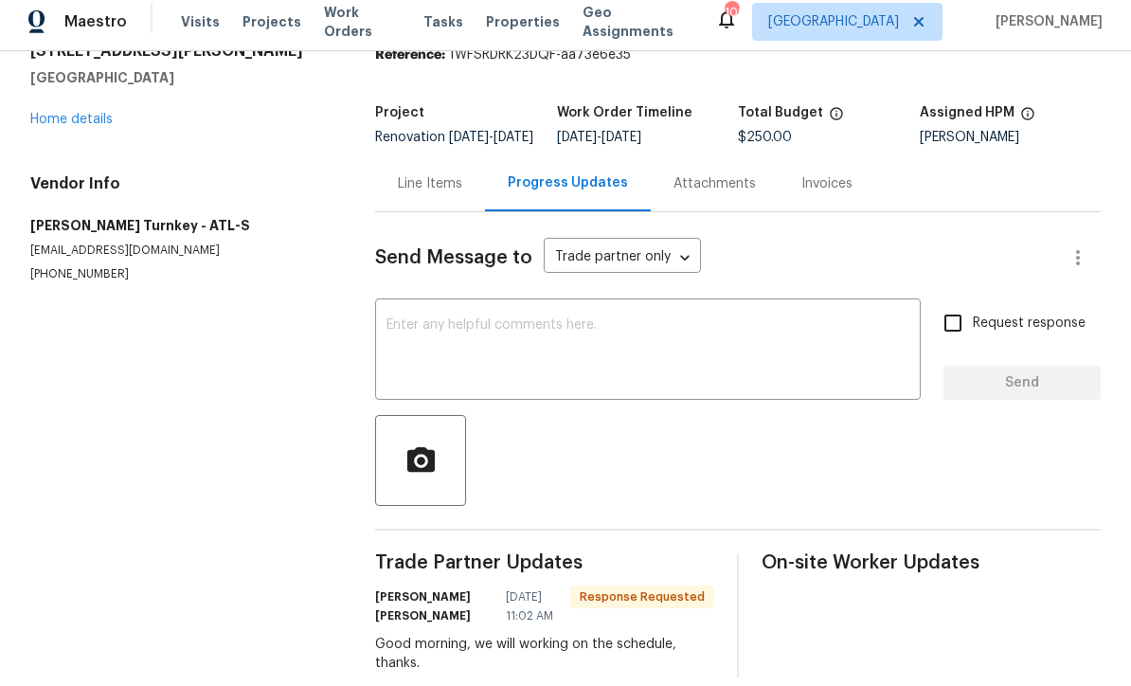
scroll to position [62, 0]
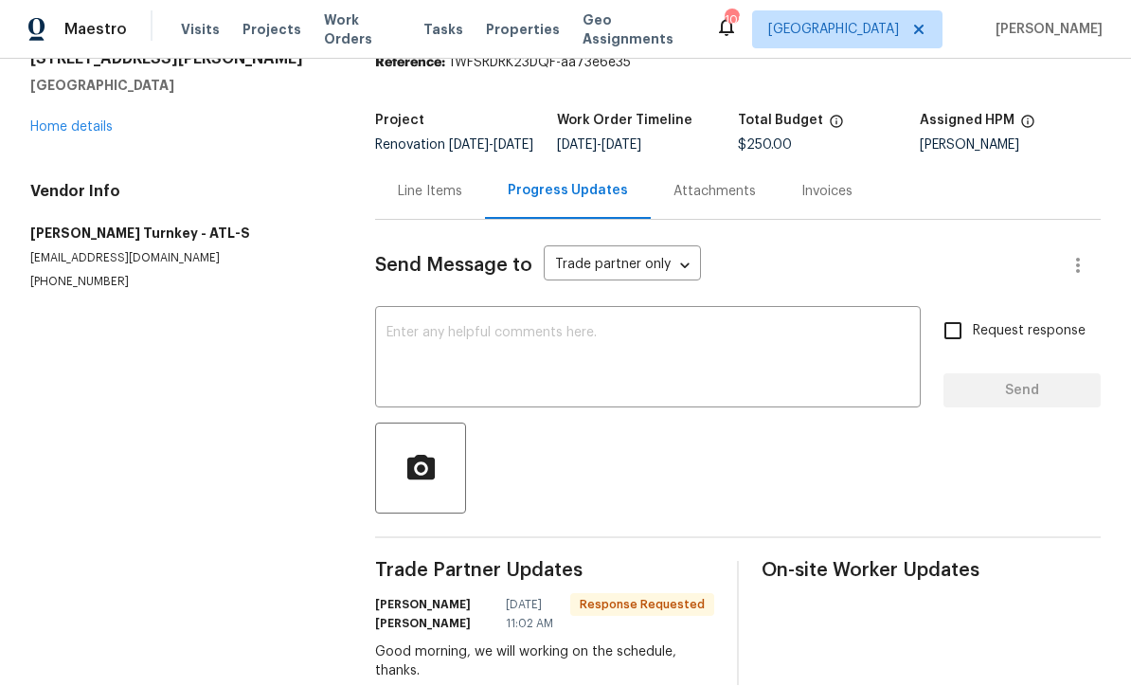
click at [404, 327] on textarea at bounding box center [647, 360] width 523 height 66
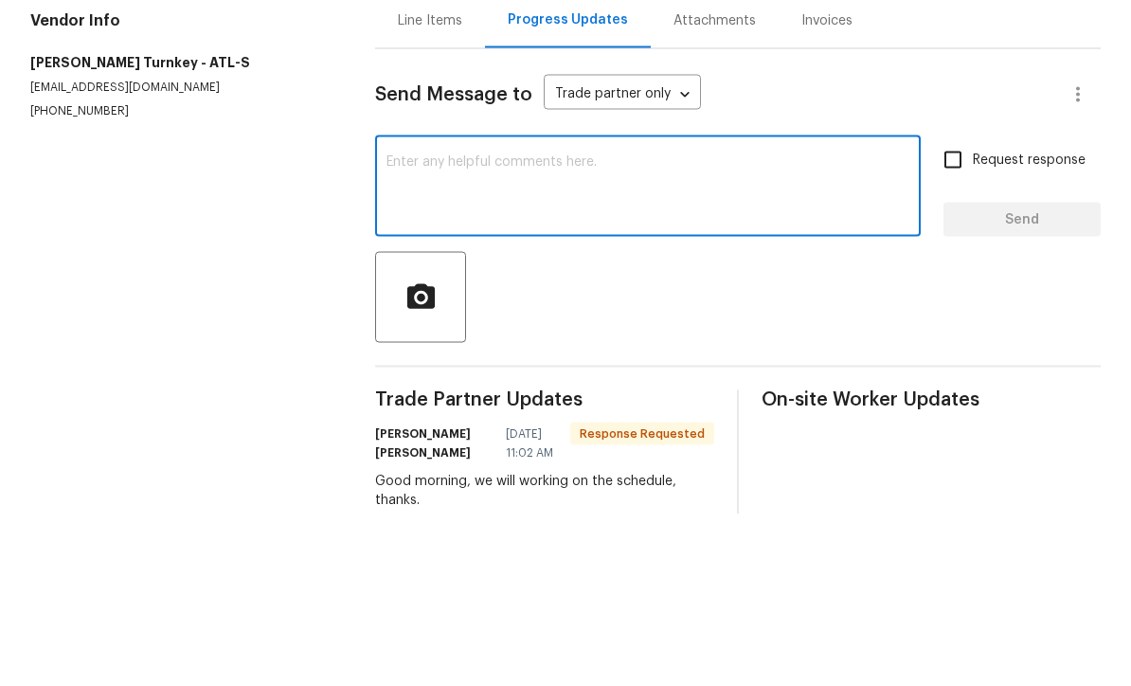
type textarea "Y"
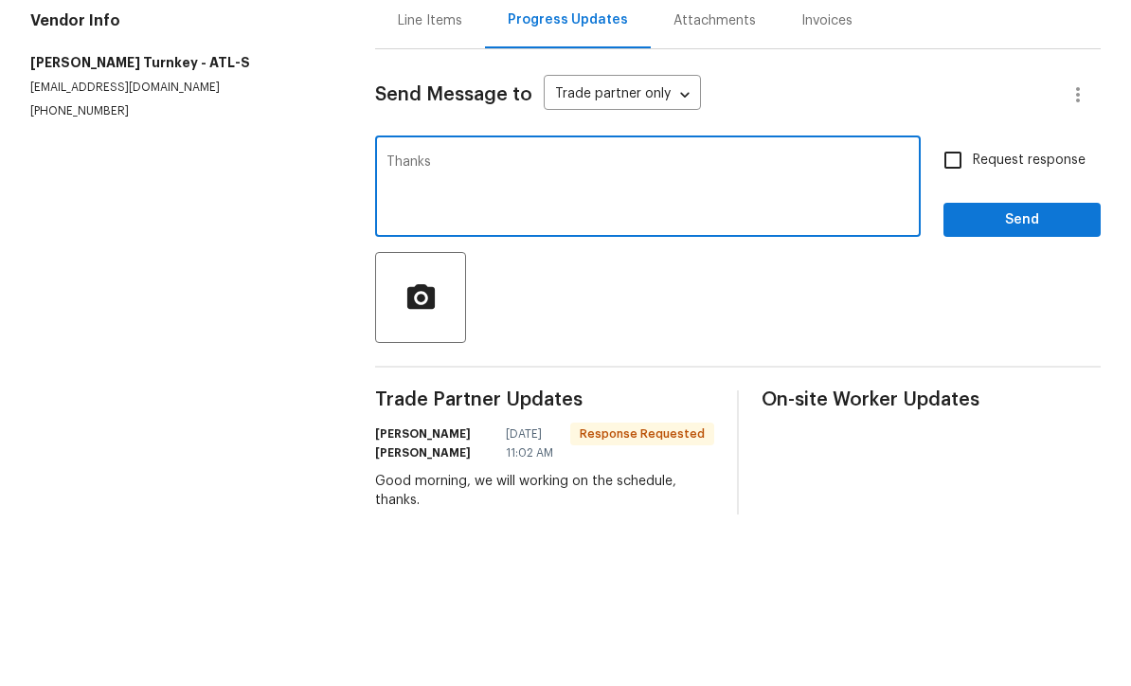
type textarea "Thanks"
click at [1057, 380] on span "Send" at bounding box center [1021, 392] width 127 height 24
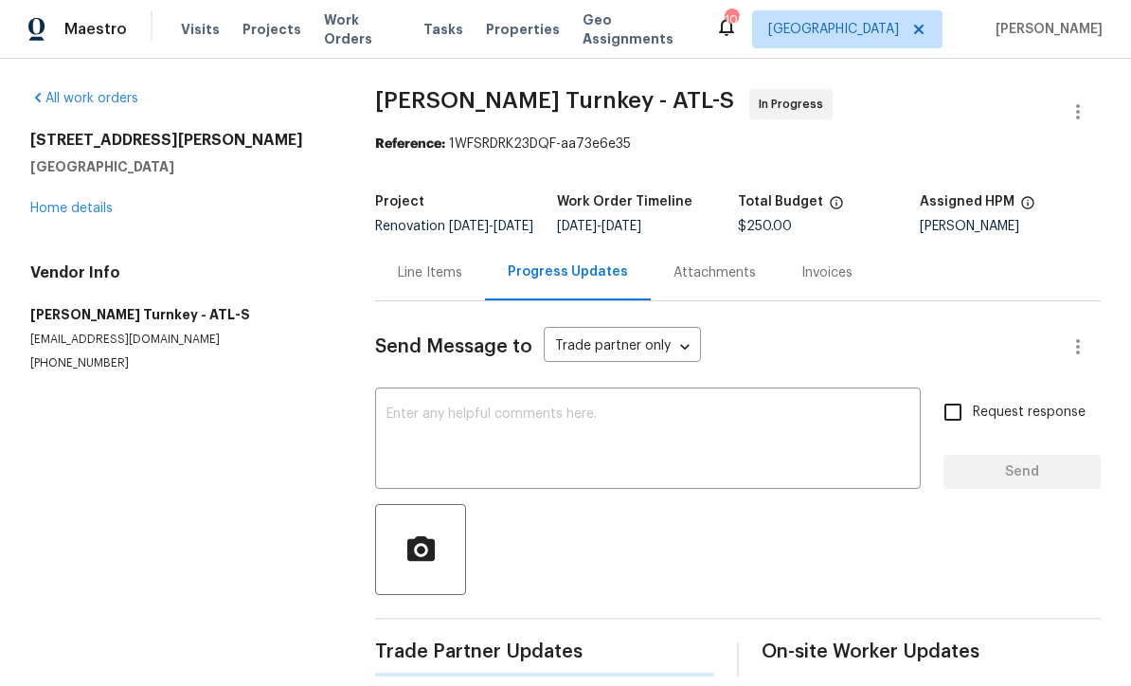
scroll to position [37, 0]
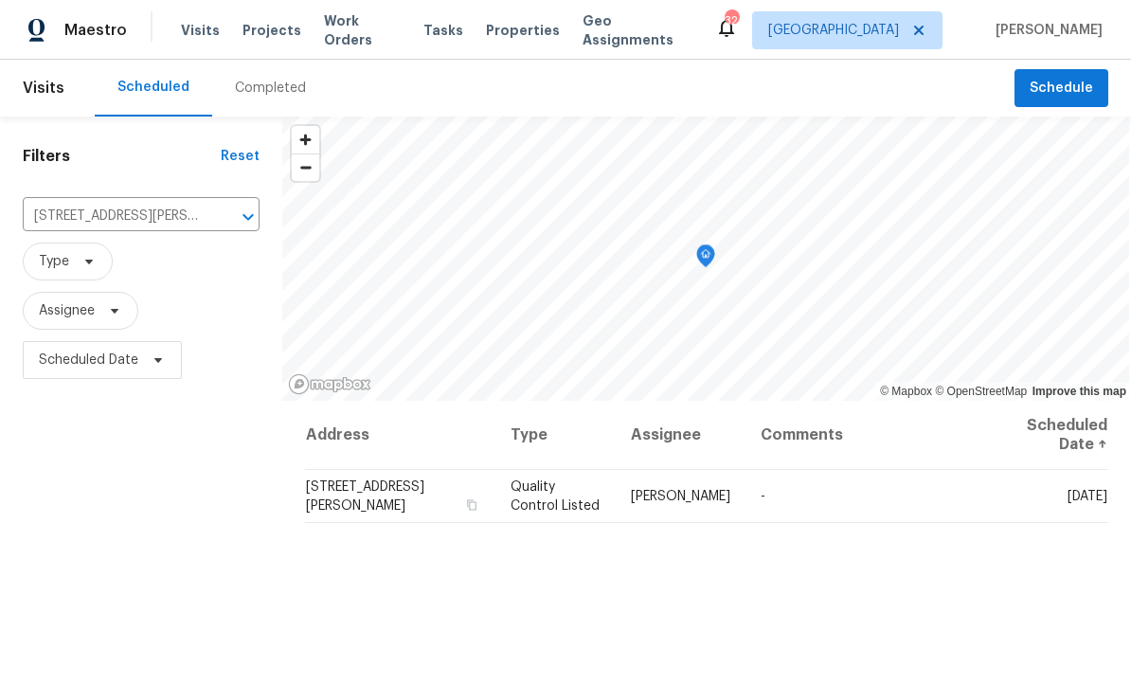
click at [228, 220] on icon "Clear" at bounding box center [223, 216] width 11 height 11
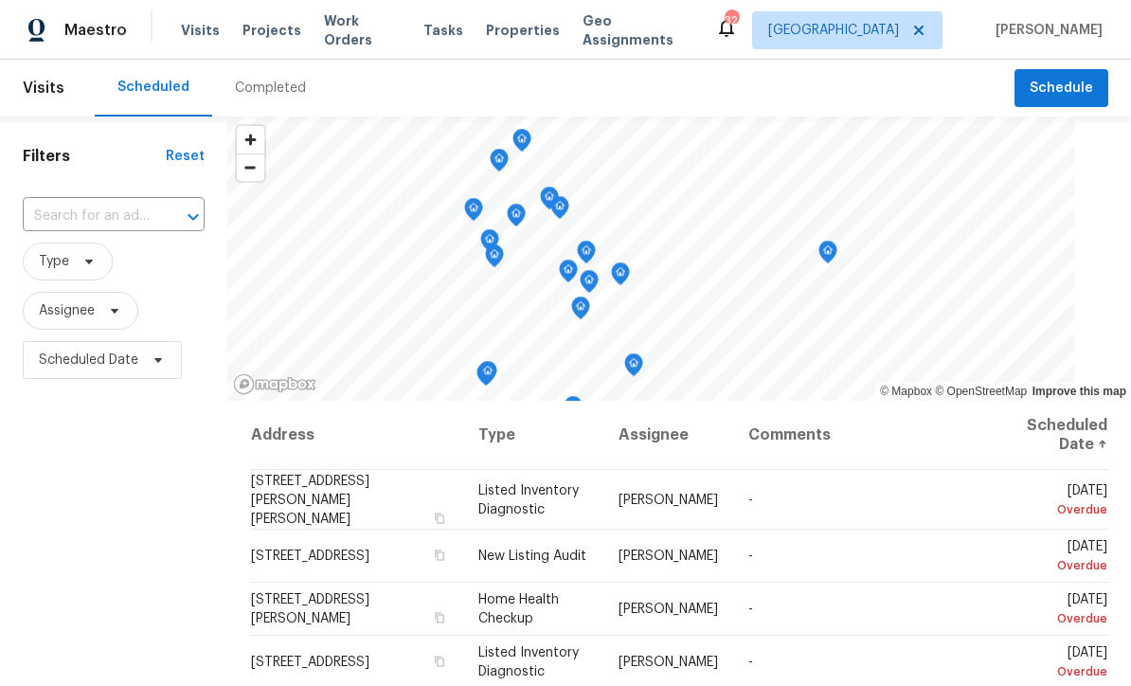
click at [88, 218] on input "text" at bounding box center [87, 216] width 129 height 29
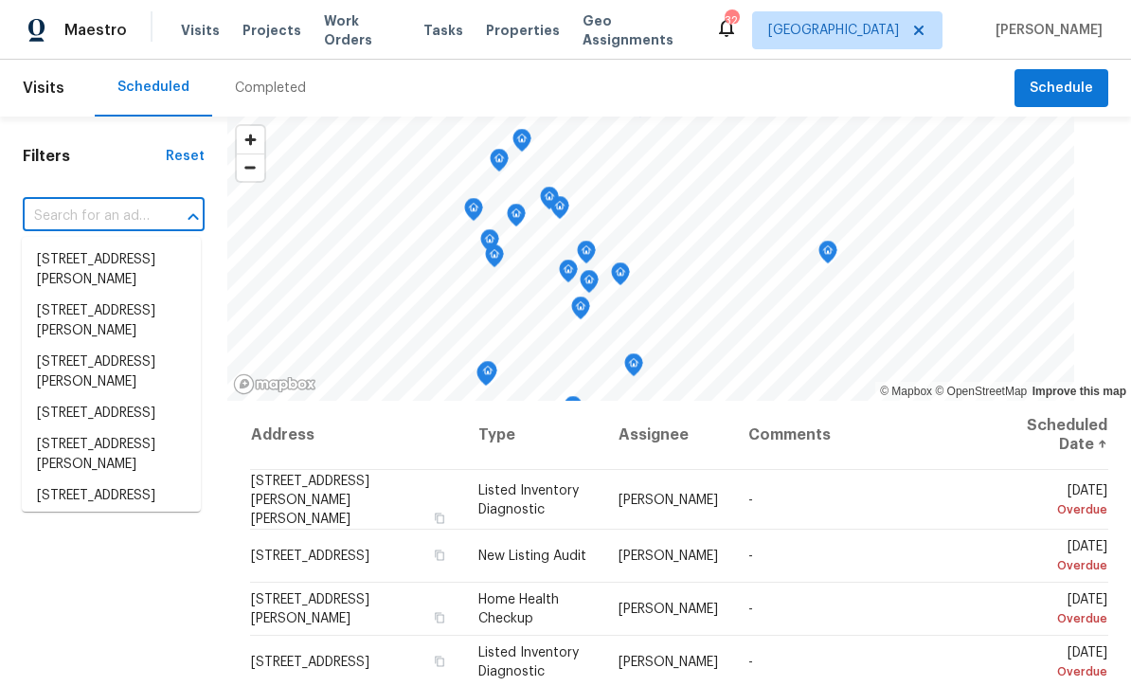
click at [70, 215] on input "text" at bounding box center [87, 216] width 129 height 29
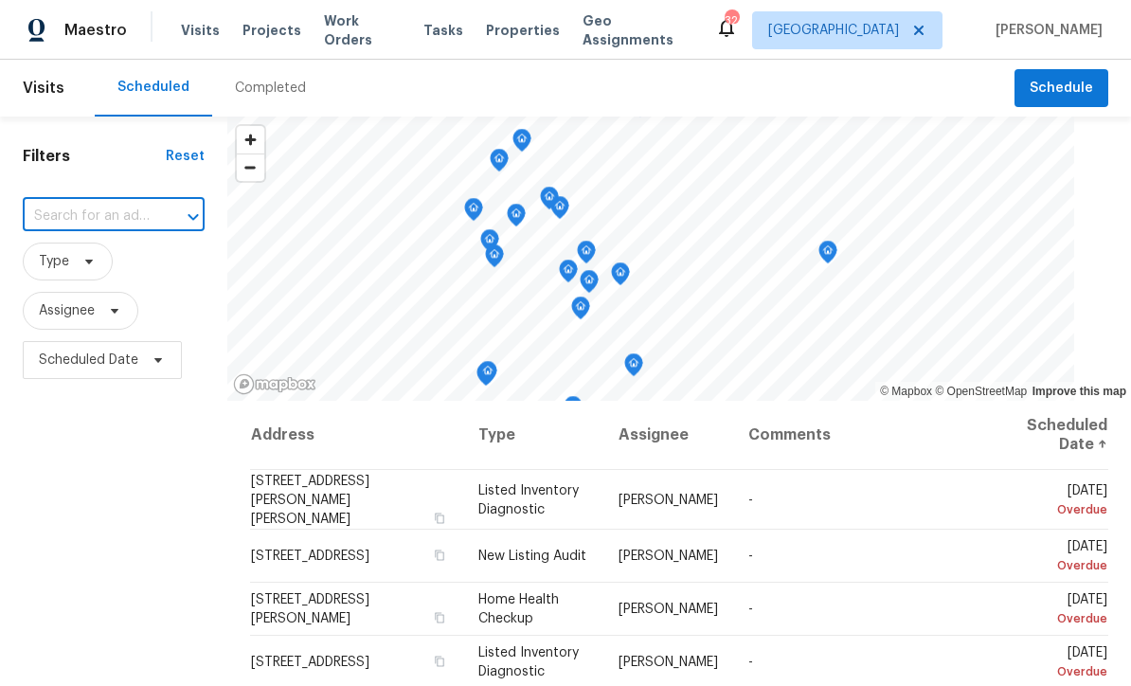
paste input "61 Jeanette St, Dallas, GA 30157"
type input "61 Jeanette St, Dallas, GA 30157"
click at [73, 256] on li "[STREET_ADDRESS][PERSON_NAME]" at bounding box center [111, 269] width 179 height 51
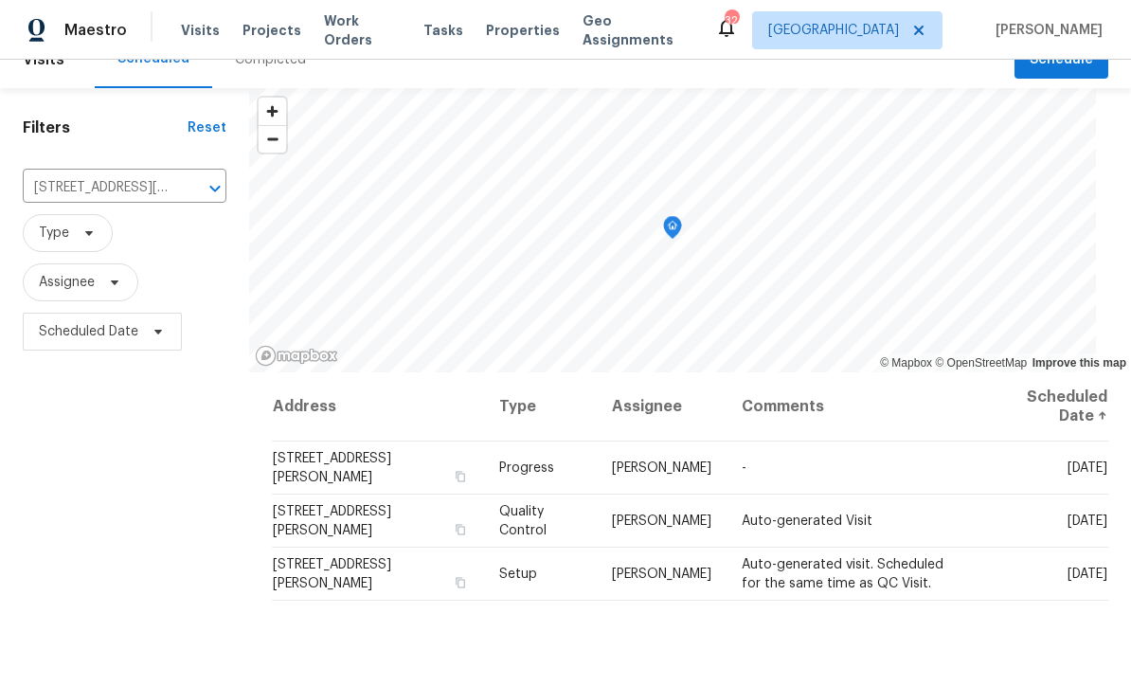
scroll to position [27, 0]
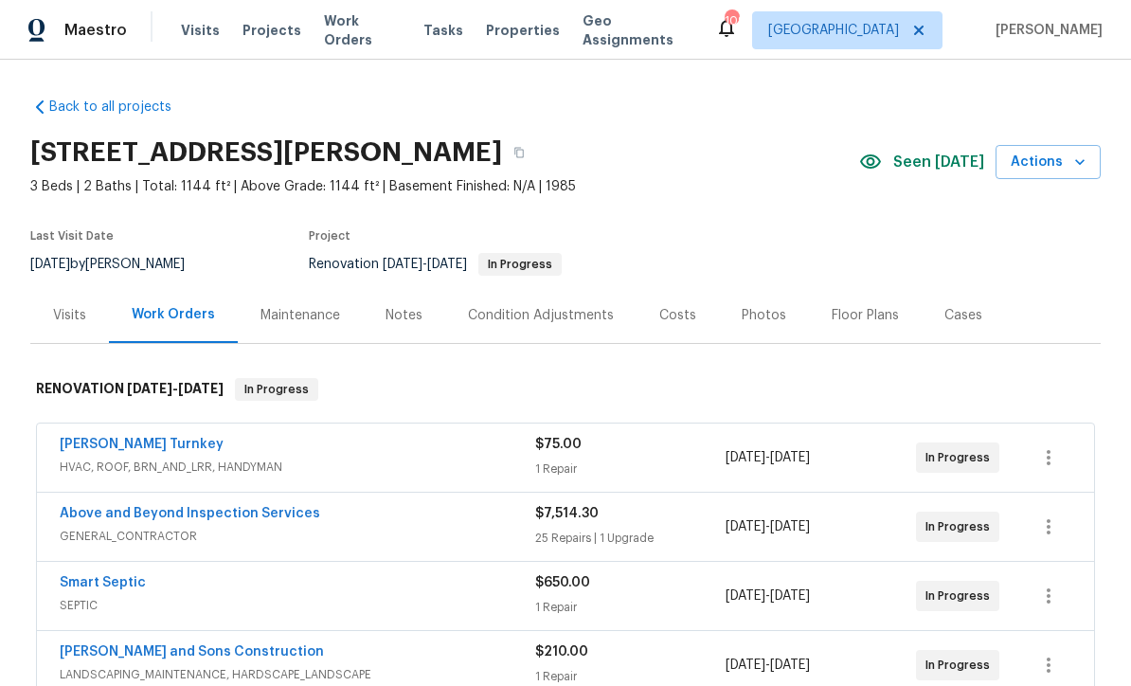
click at [665, 309] on div "Costs" at bounding box center [677, 315] width 37 height 19
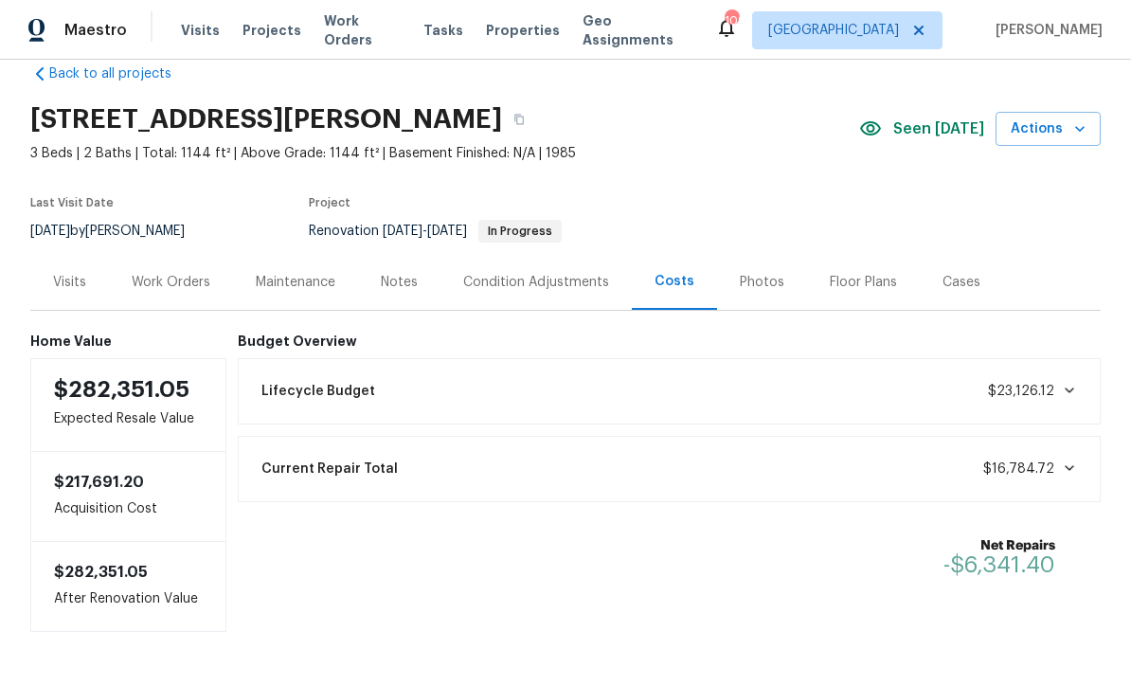
scroll to position [32, 0]
click at [177, 278] on div "Work Orders" at bounding box center [171, 283] width 79 height 19
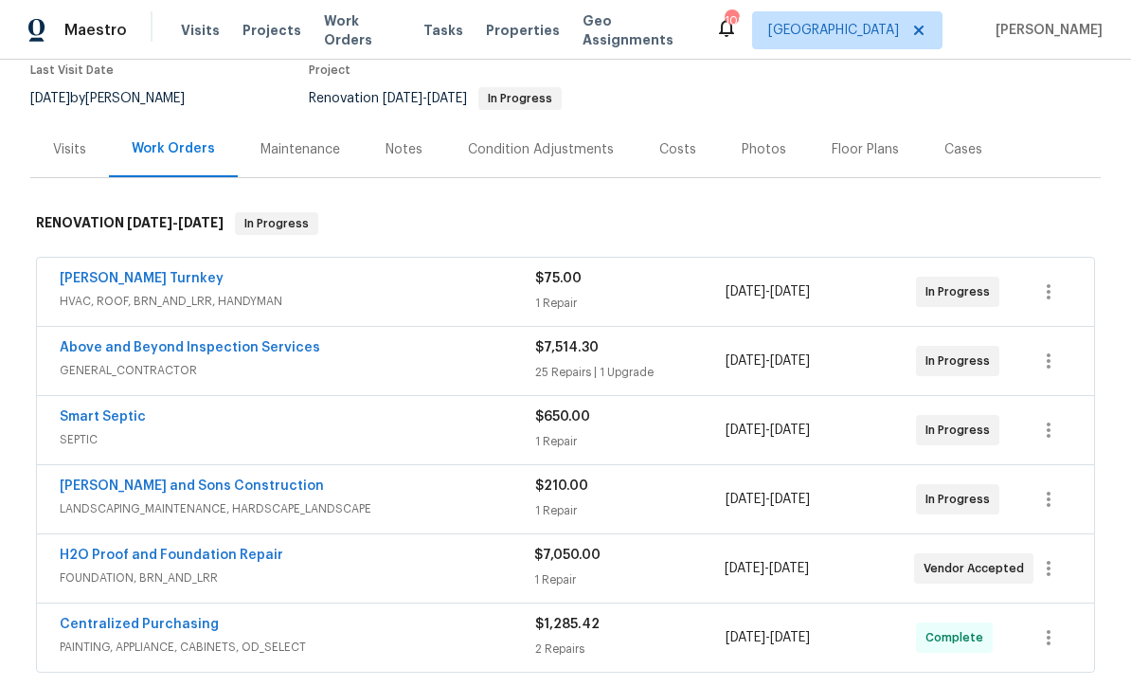
scroll to position [158, 0]
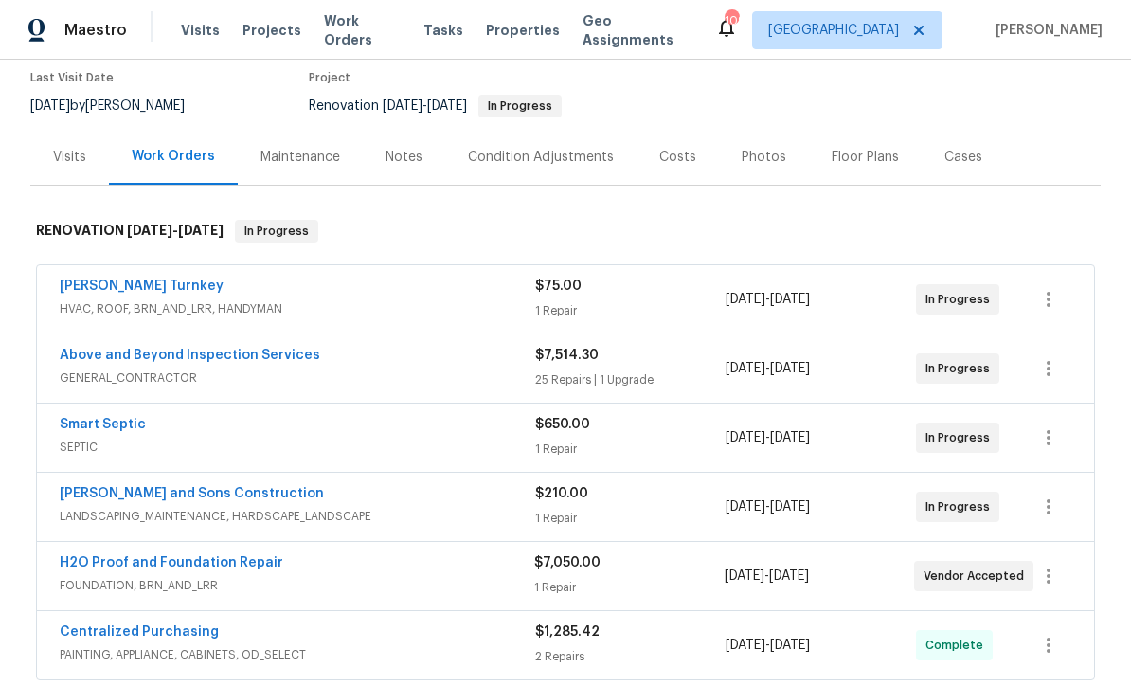
click at [196, 352] on link "Above and Beyond Inspection Services" at bounding box center [190, 354] width 260 height 13
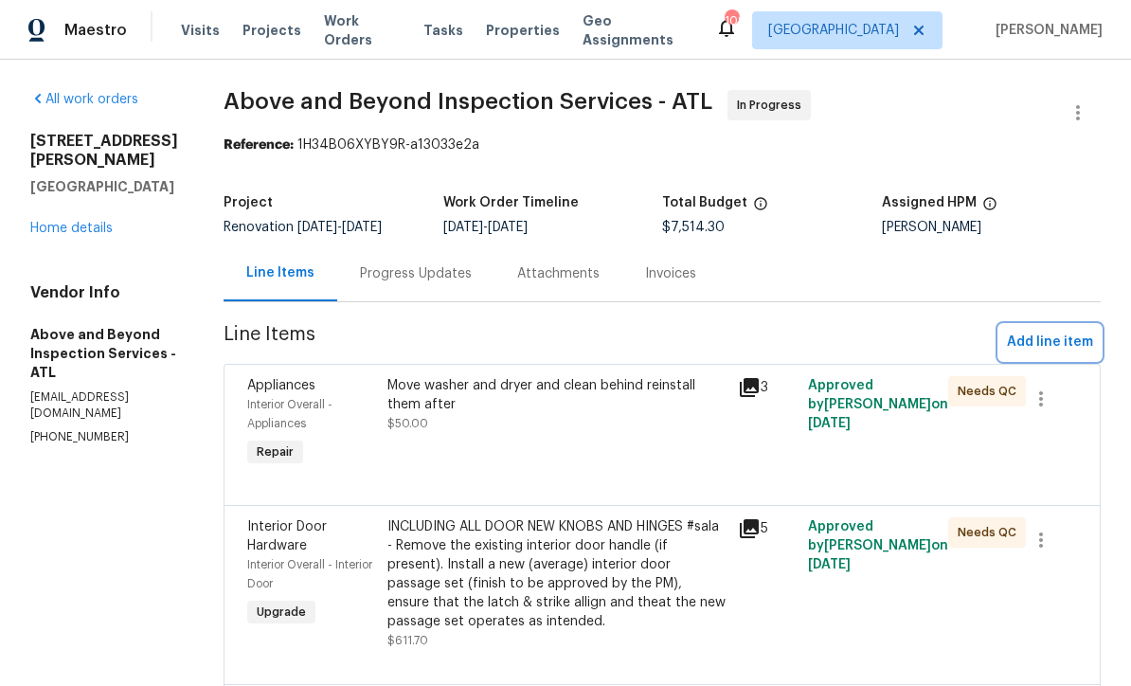
click at [1041, 354] on span "Add line item" at bounding box center [1050, 342] width 86 height 24
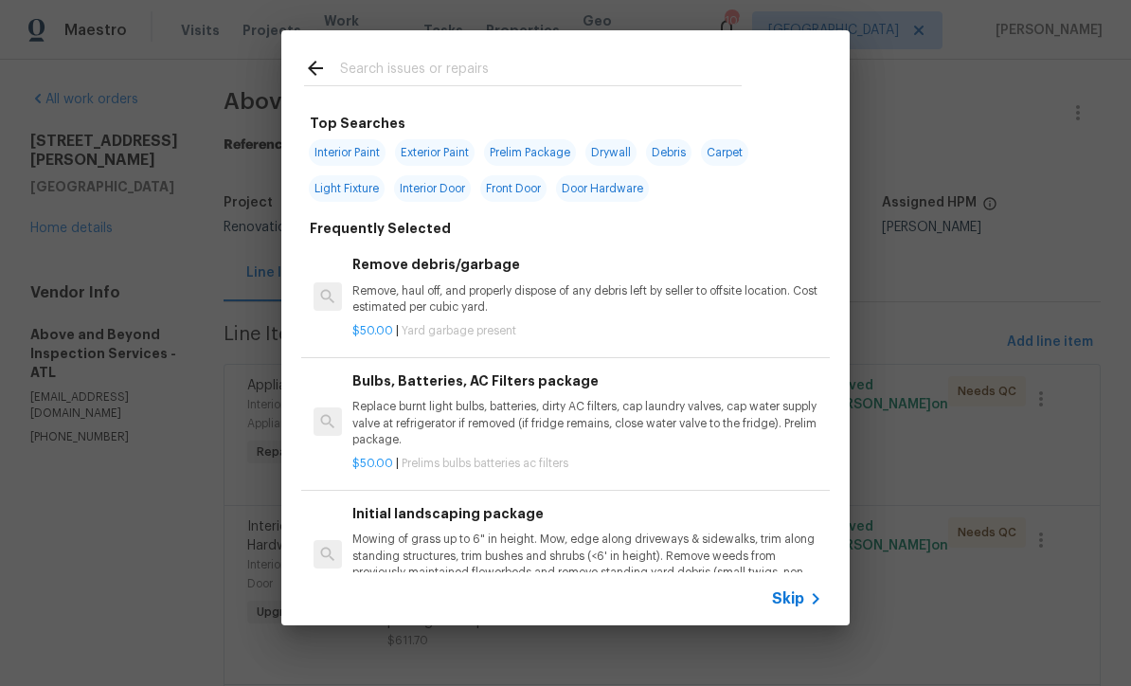
click at [336, 72] on div at bounding box center [322, 71] width 36 height 28
click at [802, 600] on span "Skip" at bounding box center [788, 598] width 32 height 19
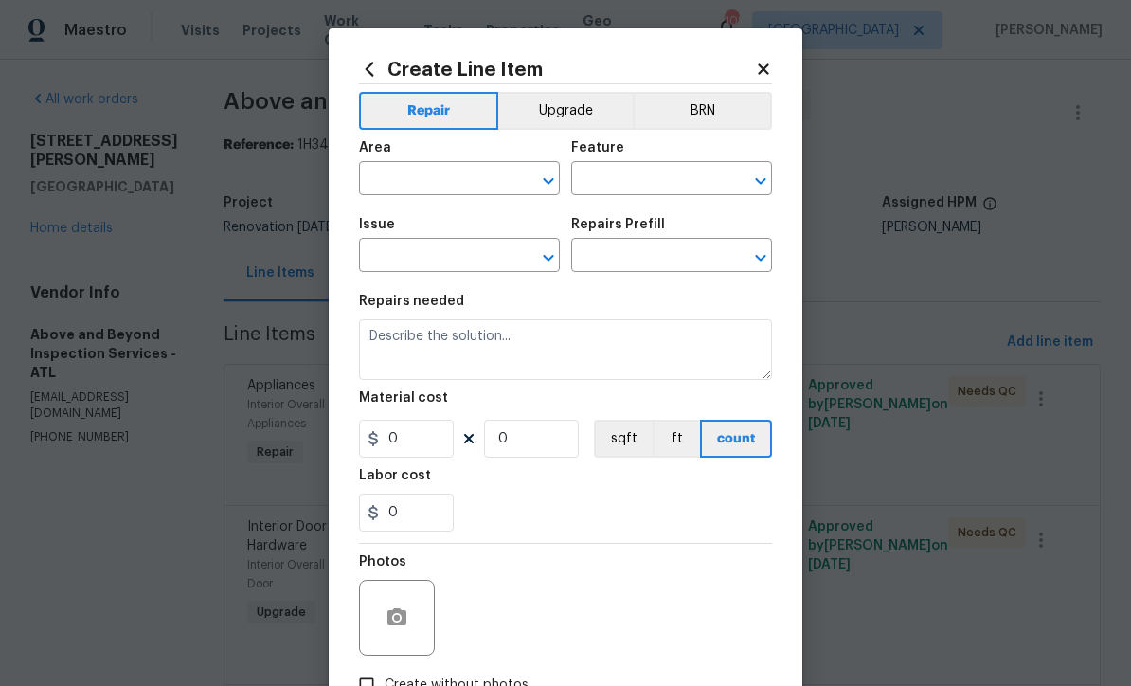
click at [405, 179] on input "text" at bounding box center [433, 180] width 148 height 29
click at [389, 220] on li "Bathroom" at bounding box center [459, 223] width 201 height 31
type input "Bathroom"
click at [607, 183] on input "text" at bounding box center [645, 180] width 148 height 29
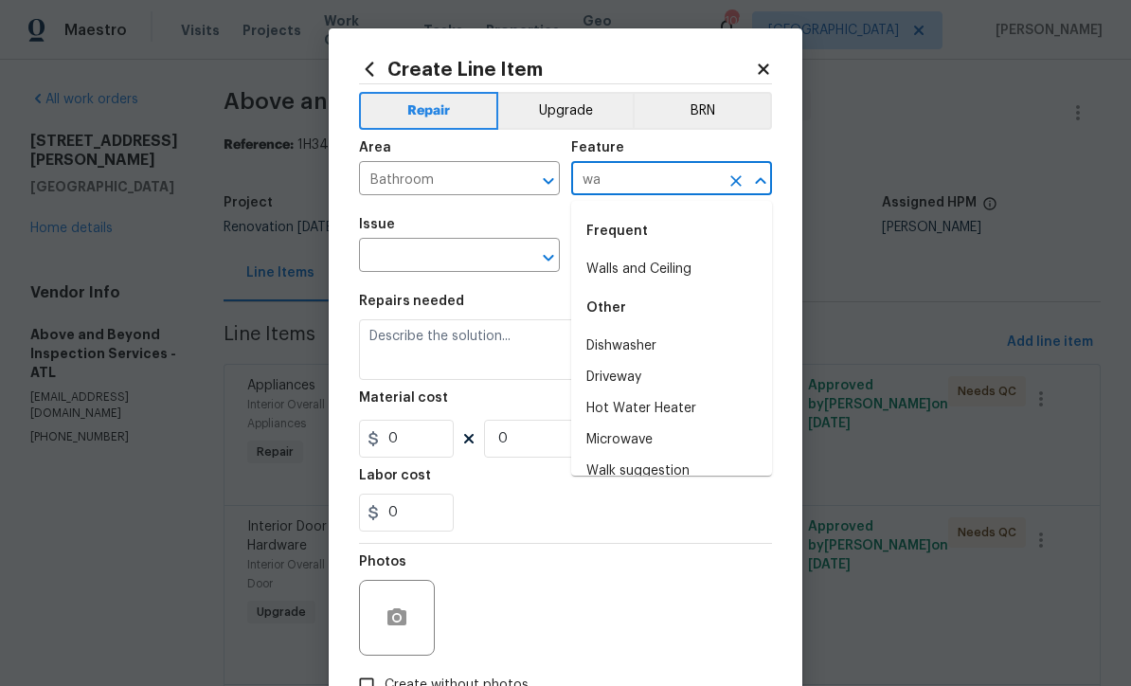
click at [629, 269] on li "Walls and Ceiling" at bounding box center [671, 269] width 201 height 31
type input "Walls and Ceiling"
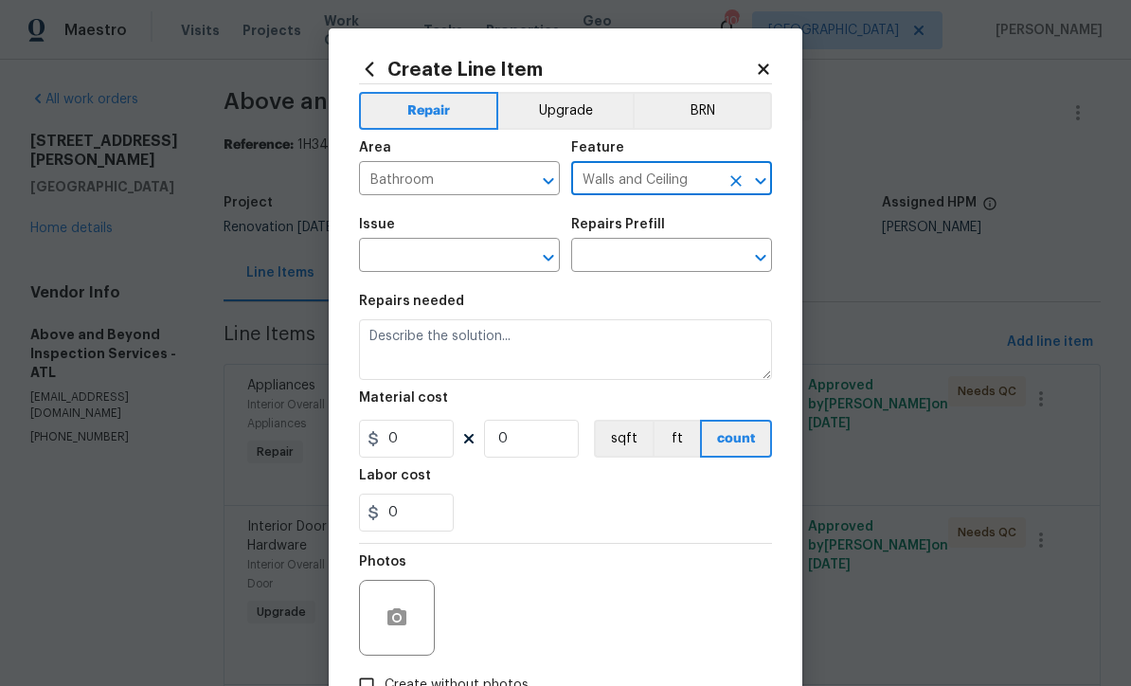
click at [418, 258] on input "text" at bounding box center [433, 256] width 148 height 29
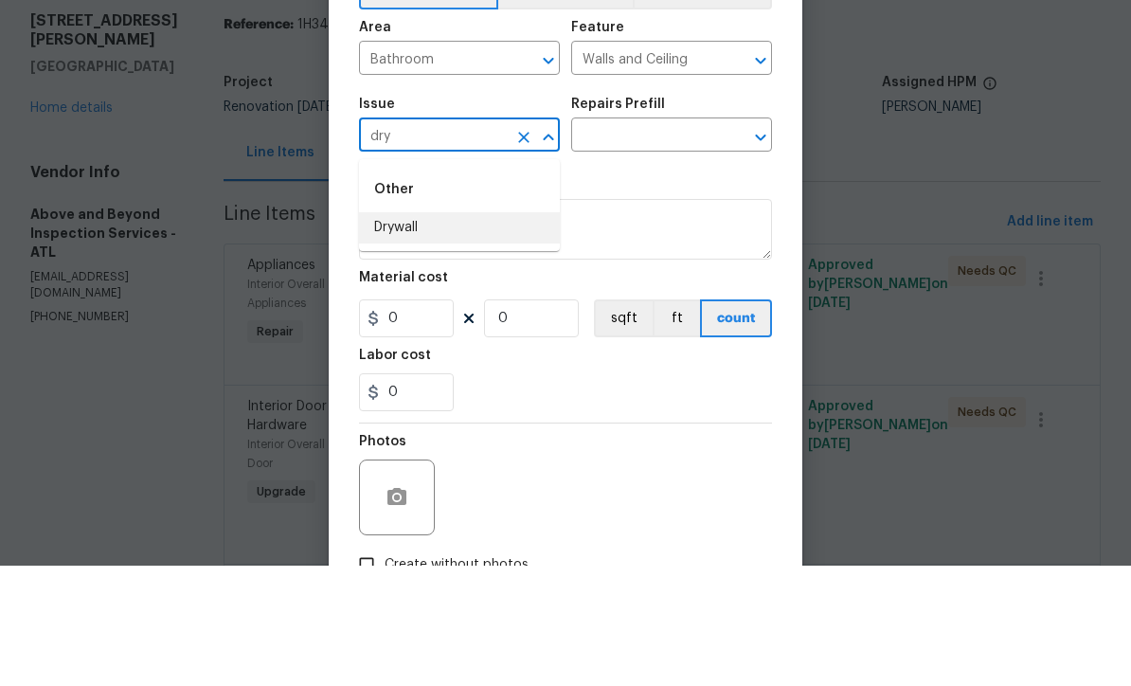
click at [395, 332] on li "Drywall" at bounding box center [459, 347] width 201 height 31
type input "Drywall"
click at [609, 242] on input "text" at bounding box center [645, 256] width 148 height 29
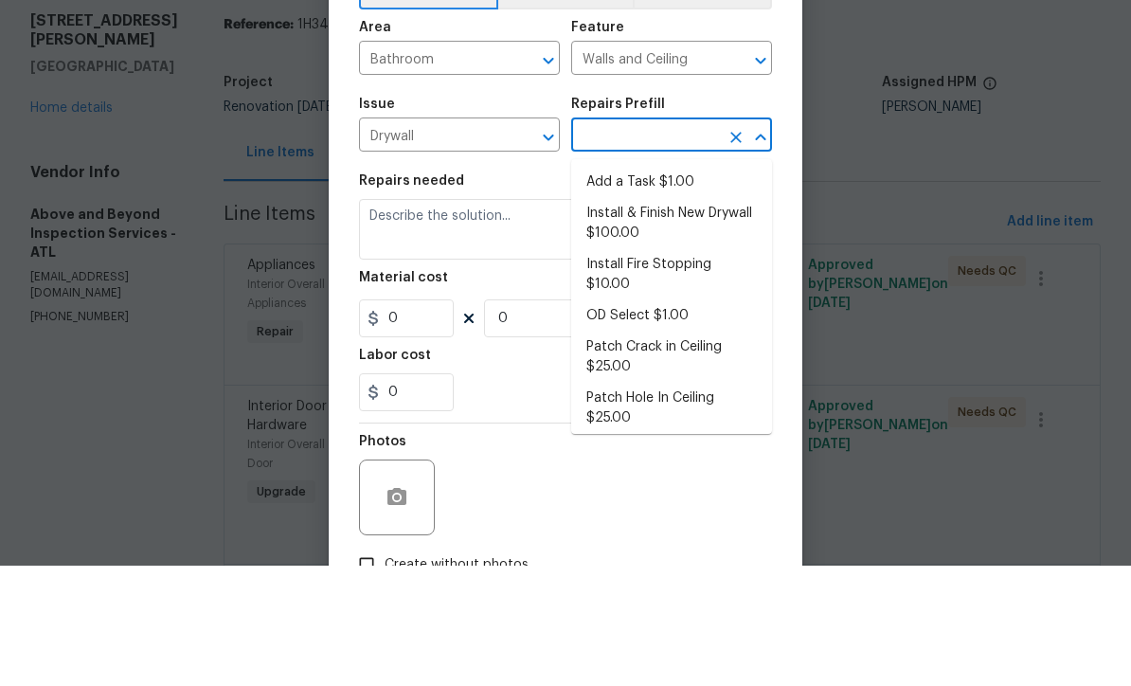
click at [644, 287] on li "Add a Task $1.00" at bounding box center [671, 302] width 201 height 31
type input "Add a Task $1.00"
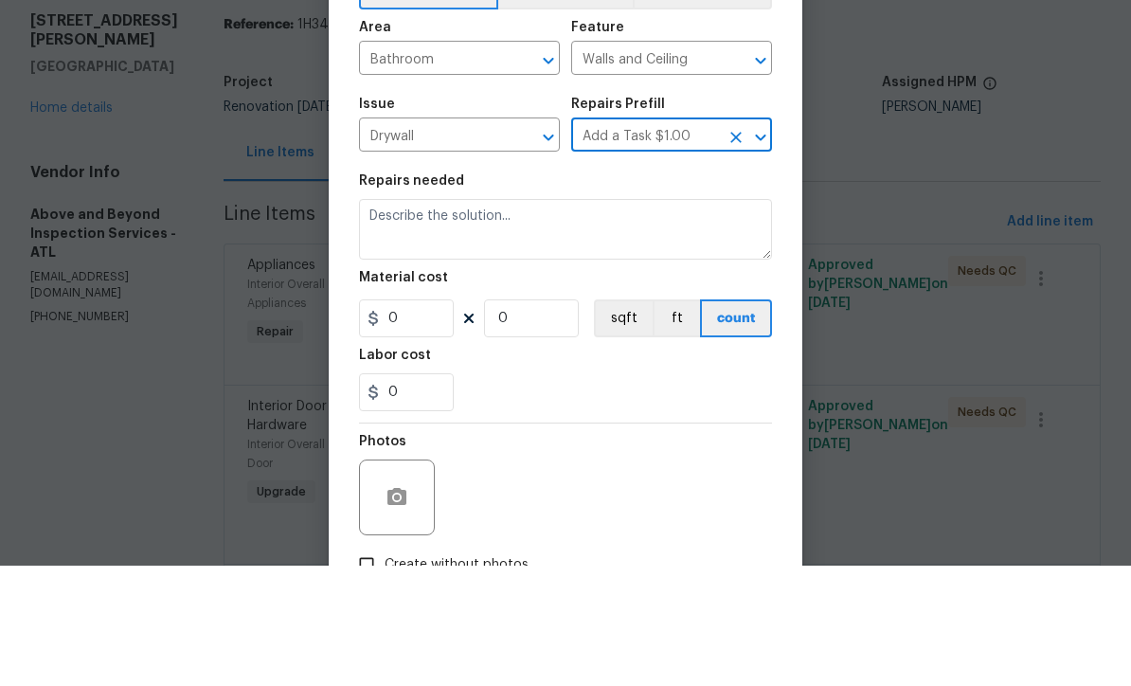
type textarea "HPM to detail"
type input "1"
type input "Add a Task $1.00"
type input "1"
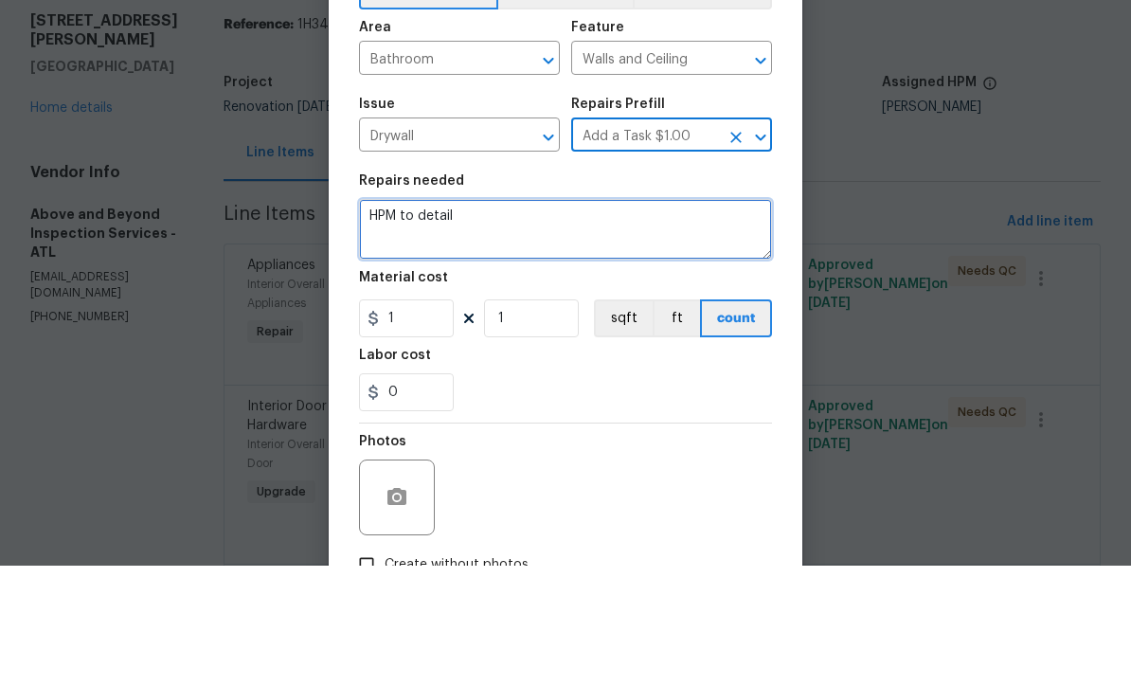
click at [489, 319] on textarea "HPM to detail" at bounding box center [565, 349] width 413 height 61
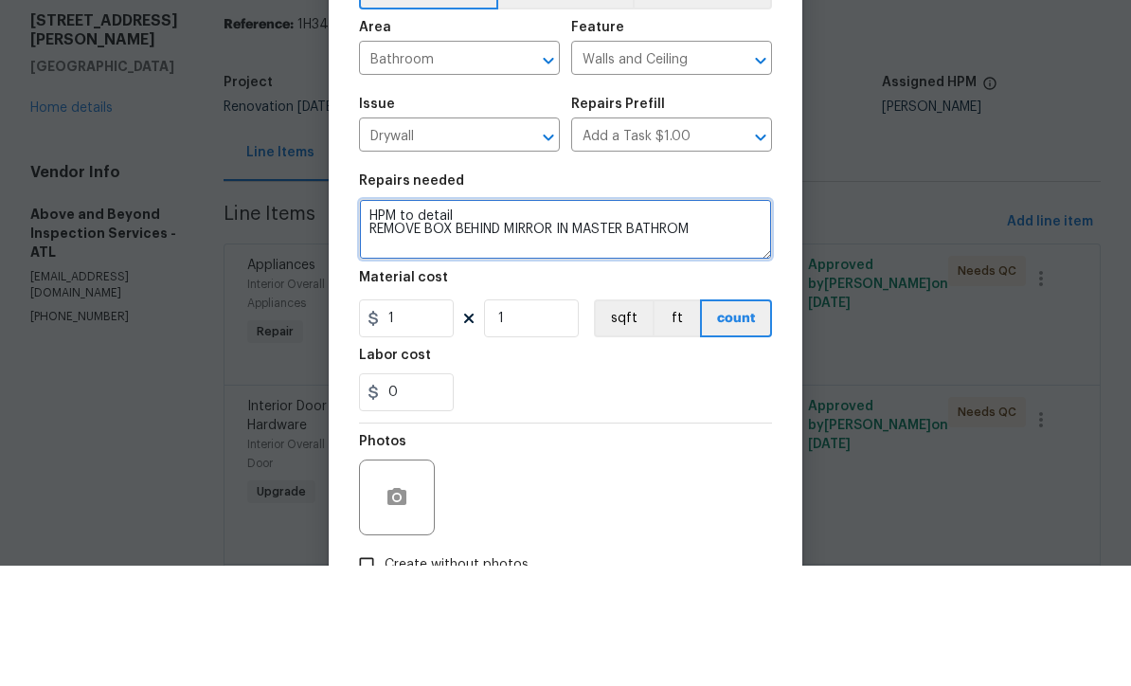
click at [669, 319] on textarea "HPM to detail REMOVE BOX BEHIND MIRROR IN MASTER BATHROM" at bounding box center [565, 349] width 413 height 61
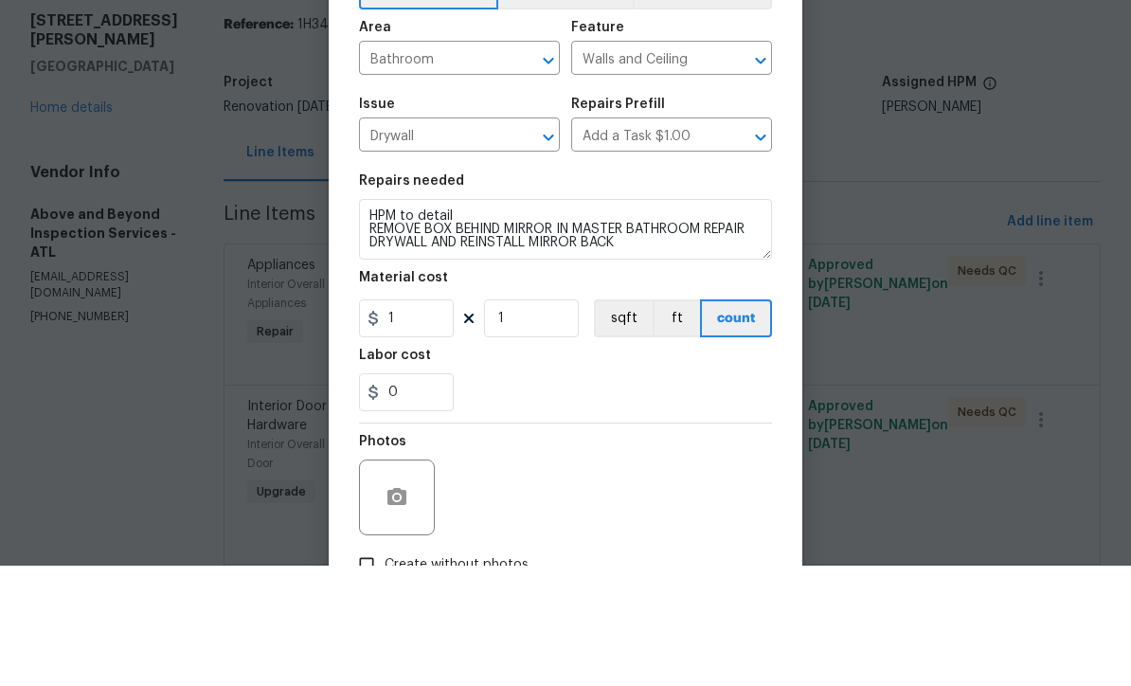
scroll to position [62, 0]
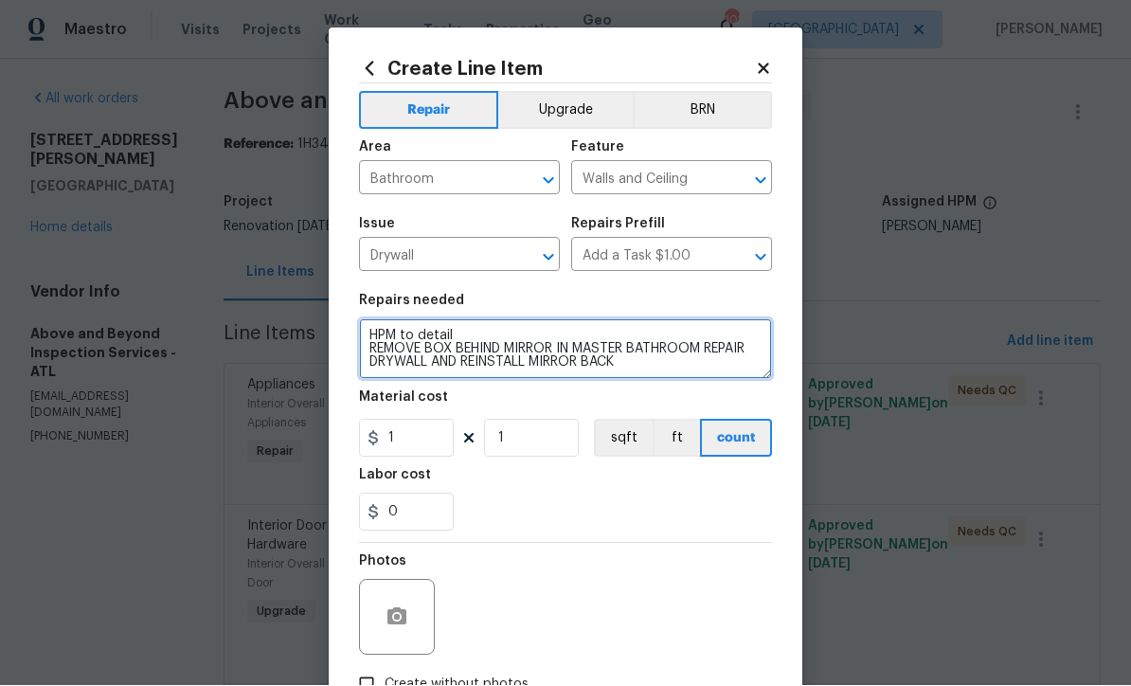
type textarea "HPM to detail REMOVE BOX BEHIND MIRROR IN MASTER BATHROOM REPAIR DRYWALL AND RE…"
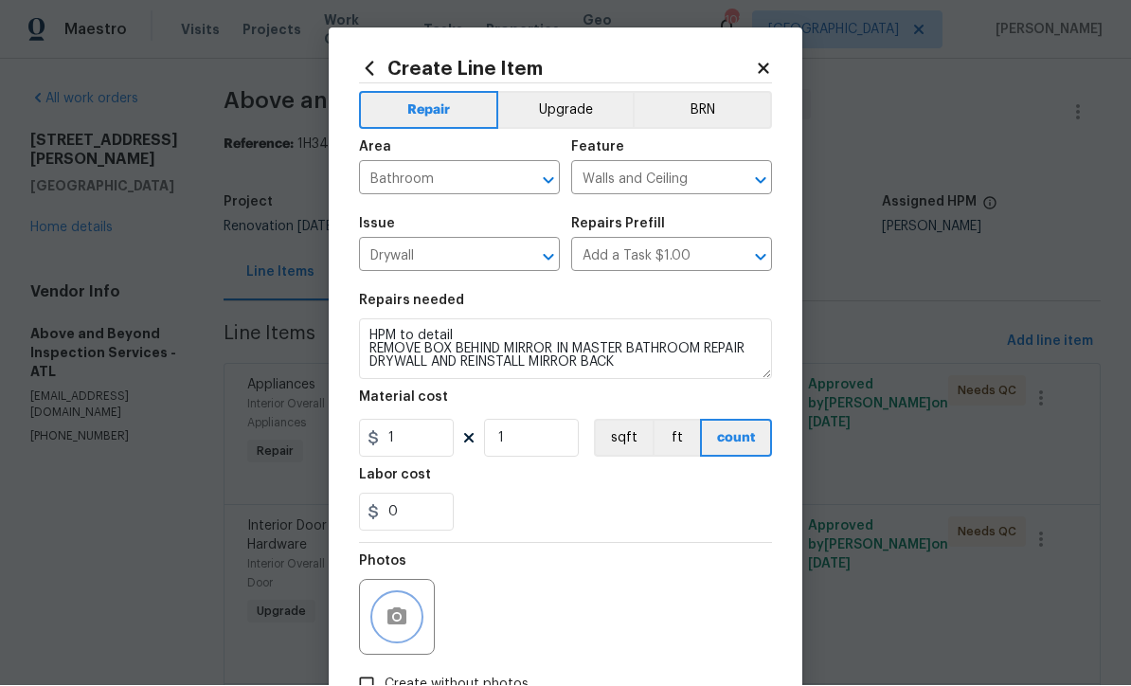
click at [388, 618] on icon "button" at bounding box center [396, 616] width 19 height 17
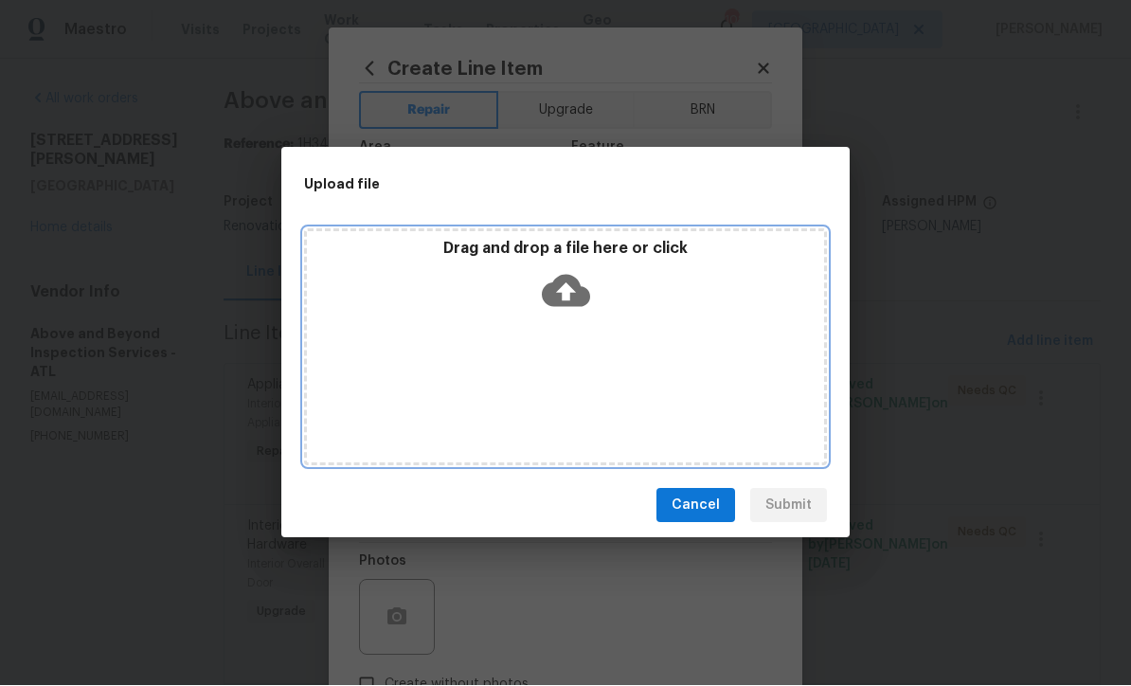
click at [560, 286] on icon at bounding box center [566, 292] width 48 height 32
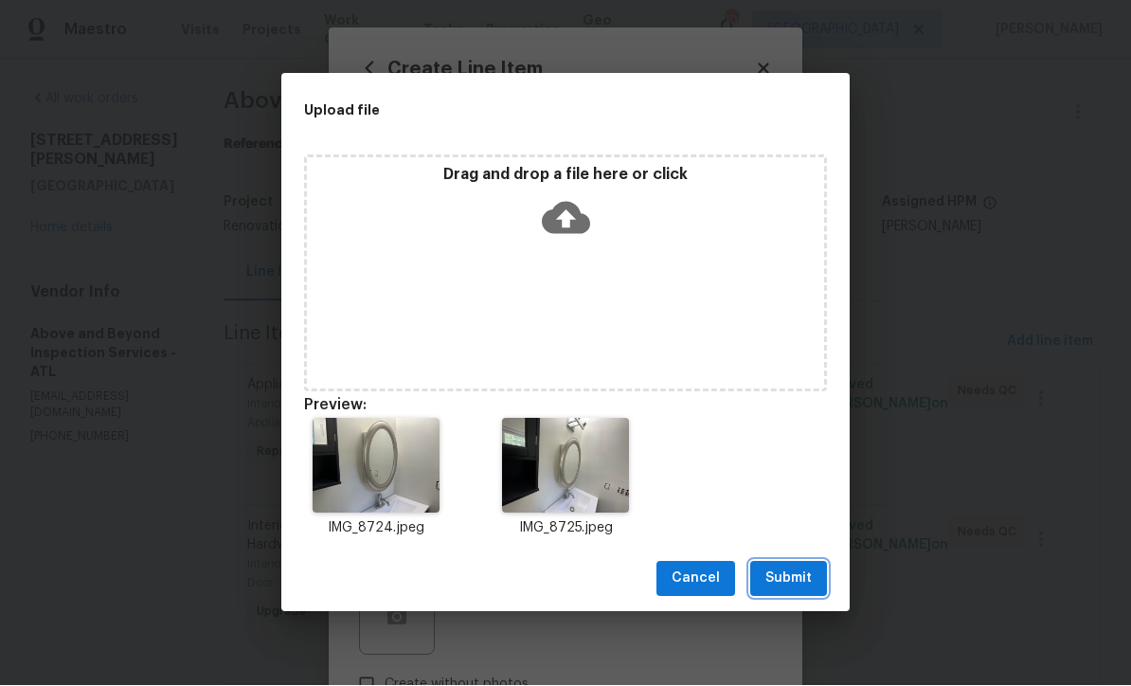
click at [794, 581] on span "Submit" at bounding box center [788, 579] width 46 height 24
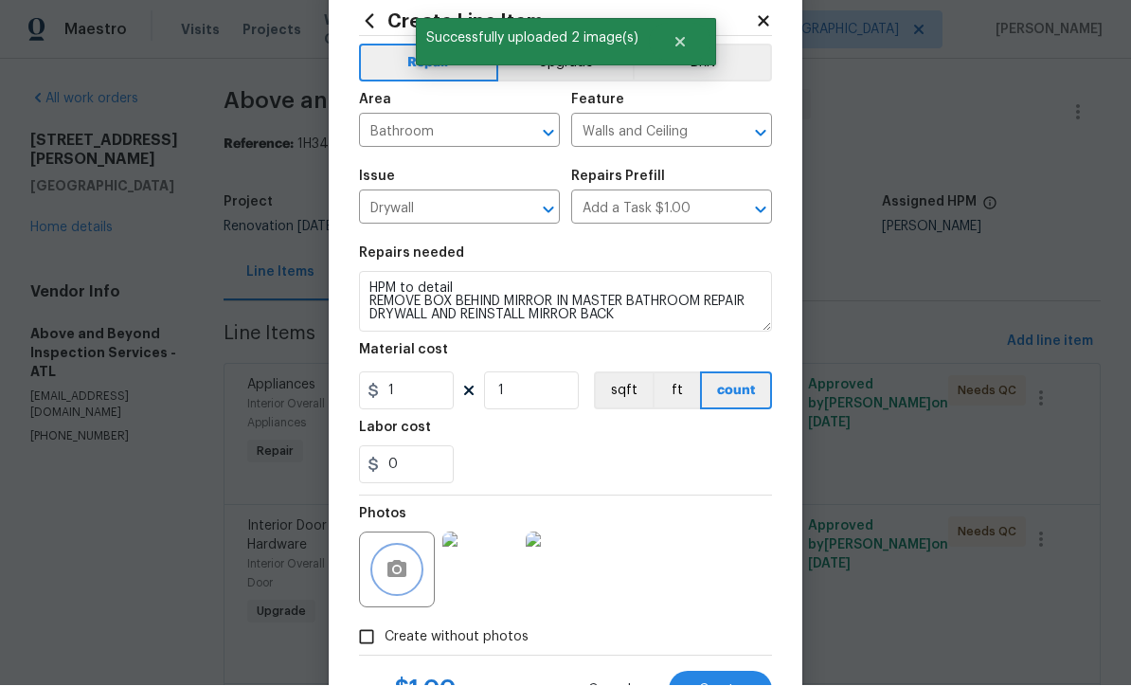
scroll to position [48, 0]
click at [407, 397] on input "1" at bounding box center [406, 390] width 95 height 38
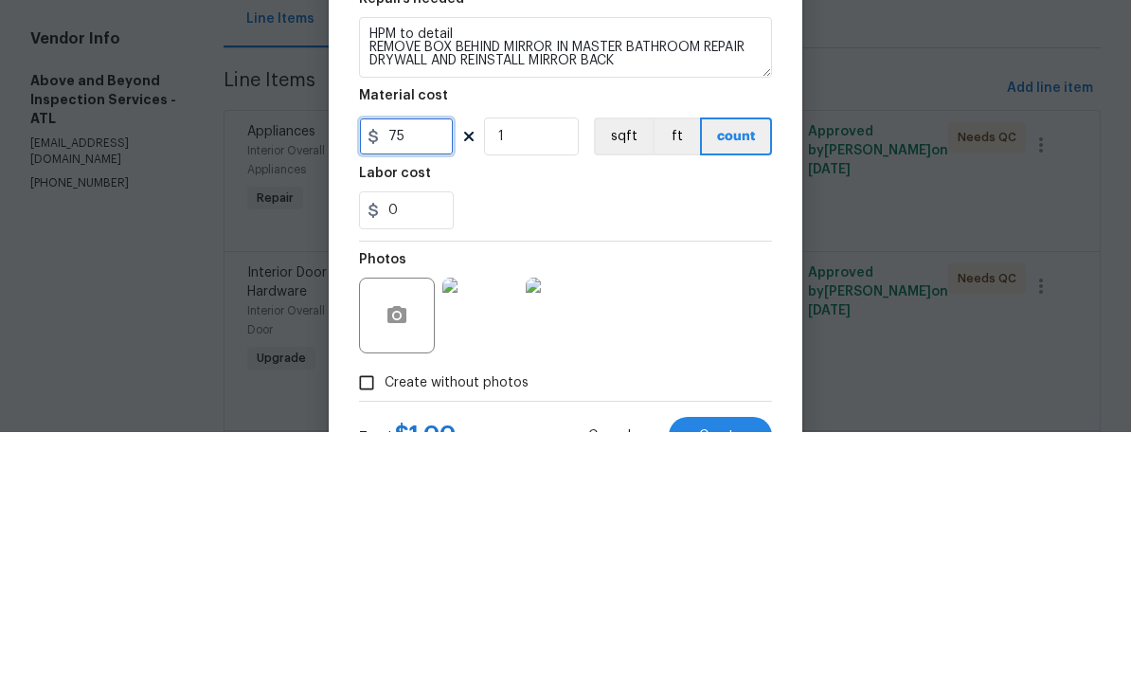
type input "75"
click at [526, 420] on div "Labor cost" at bounding box center [565, 432] width 413 height 25
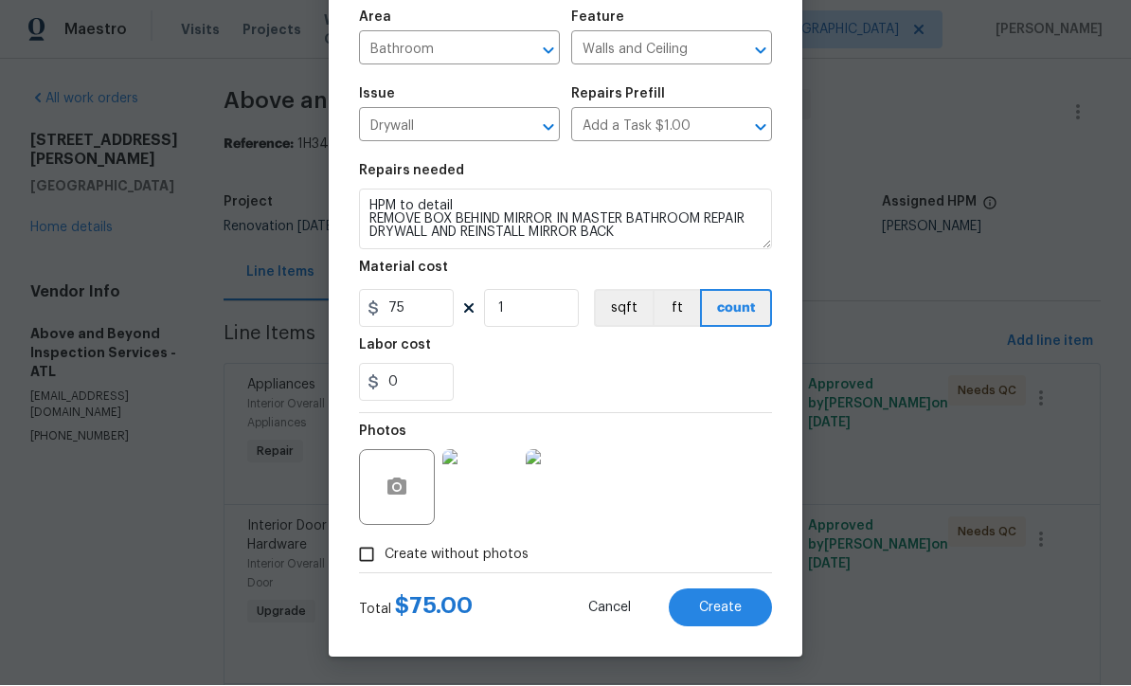
scroll to position [134, 0]
click at [718, 607] on span "Create" at bounding box center [720, 608] width 43 height 14
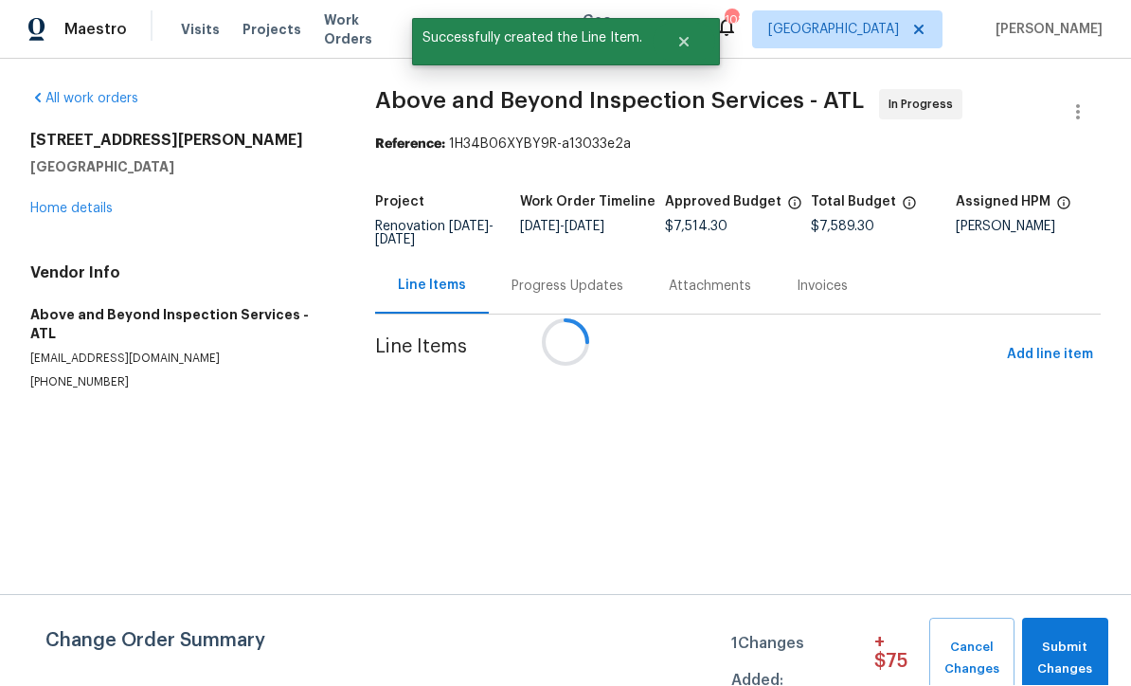
scroll to position [1, 0]
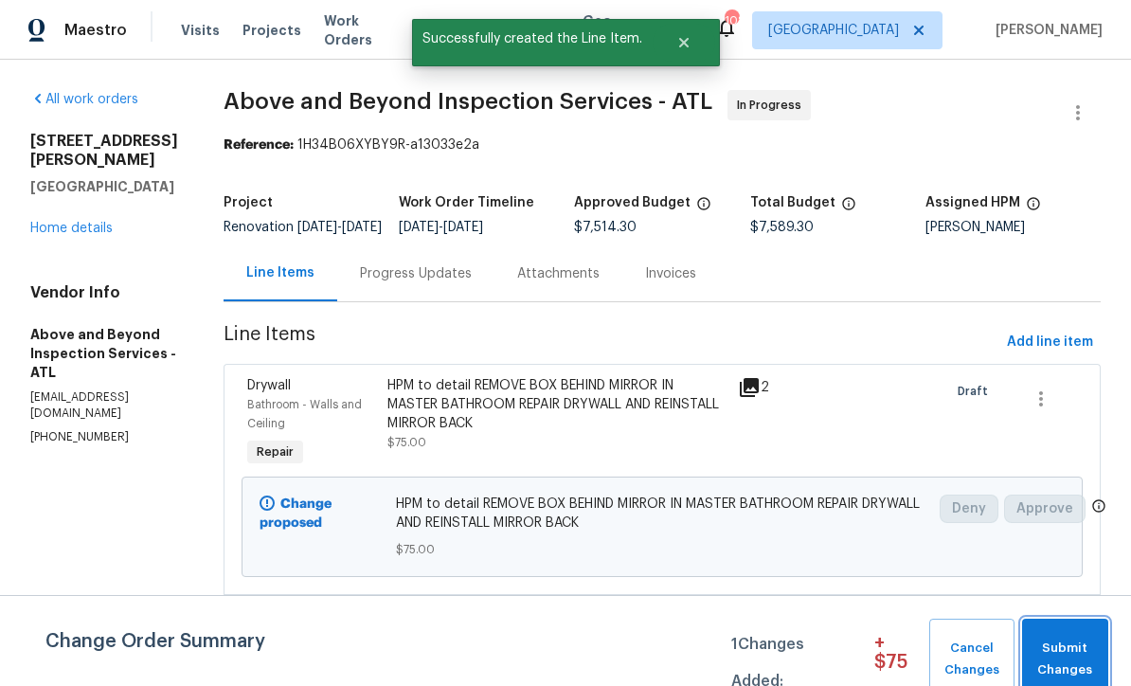
click at [1073, 643] on span "Submit Changes" at bounding box center [1064, 659] width 67 height 44
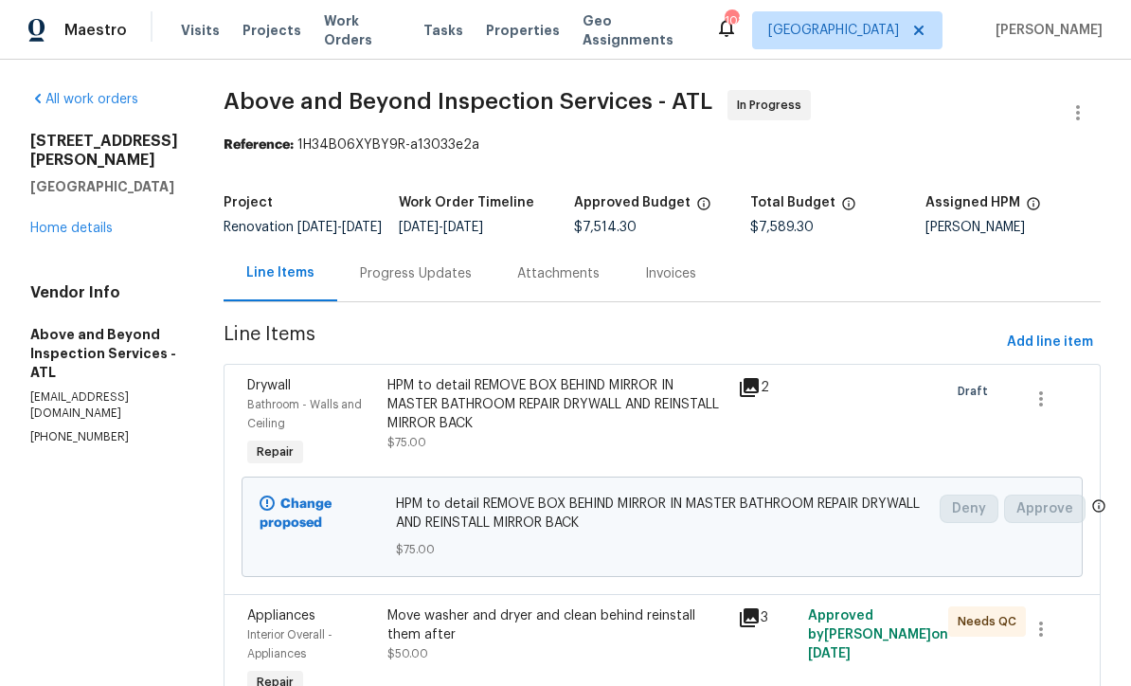
click at [79, 222] on link "Home details" at bounding box center [71, 228] width 82 height 13
